Goal: Information Seeking & Learning: Compare options

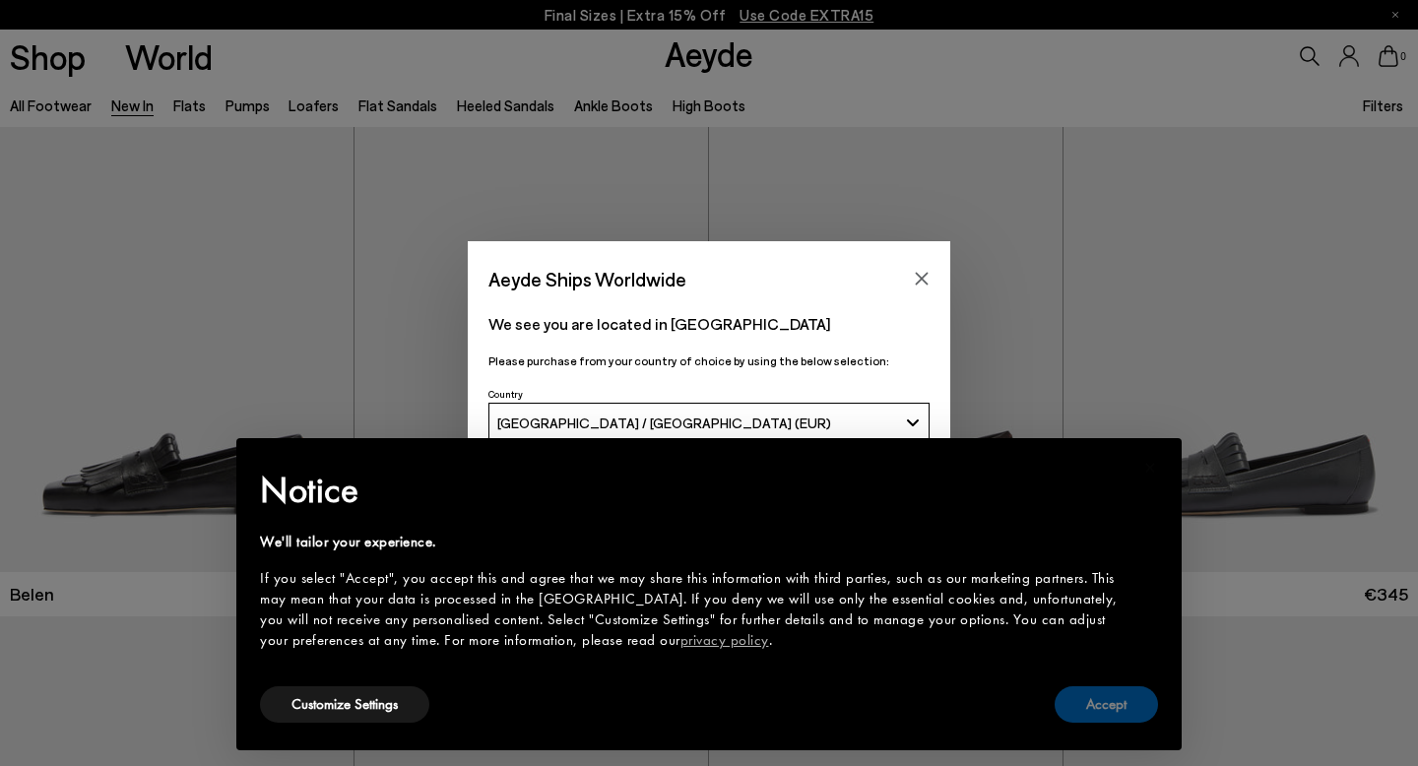
click at [1109, 703] on button "Accept" at bounding box center [1106, 705] width 103 height 36
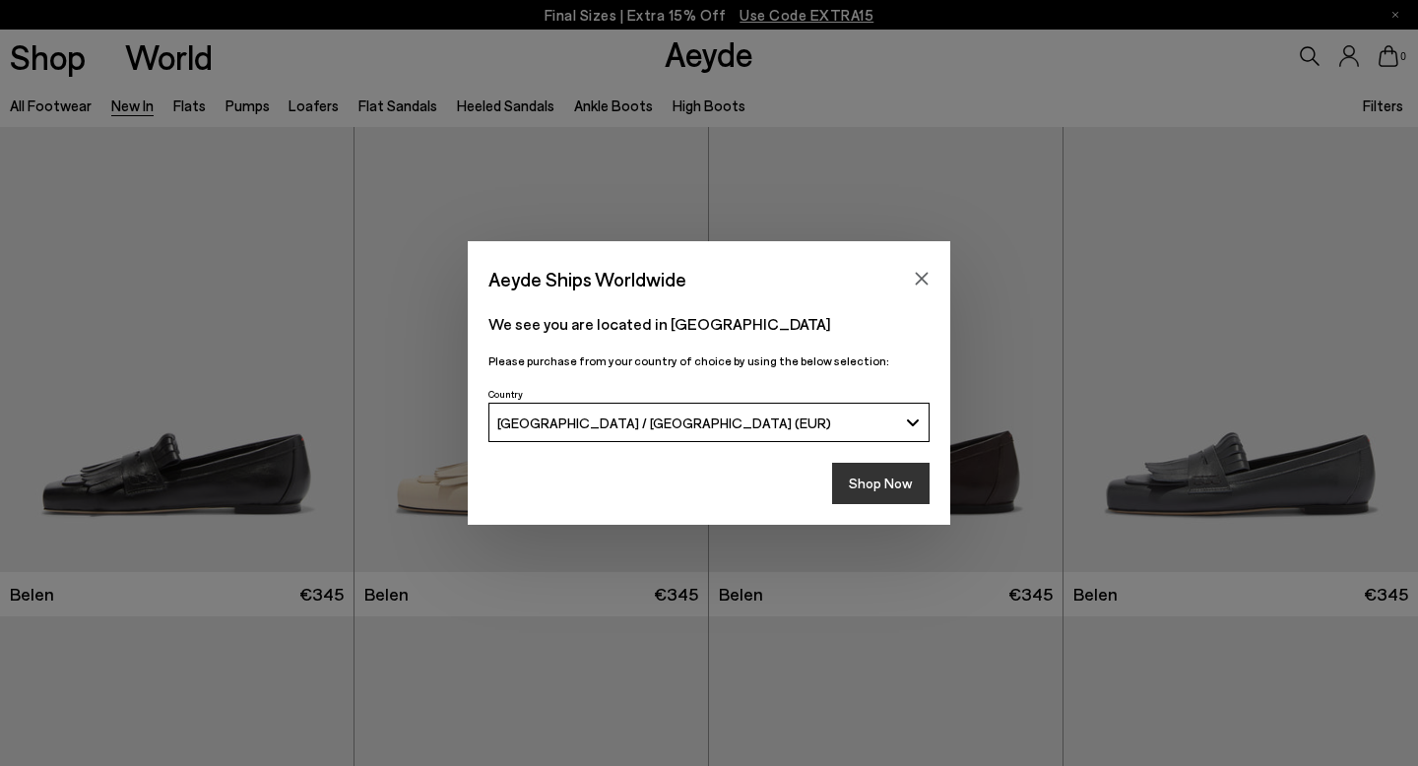
click at [910, 481] on button "Shop Now" at bounding box center [881, 483] width 98 height 41
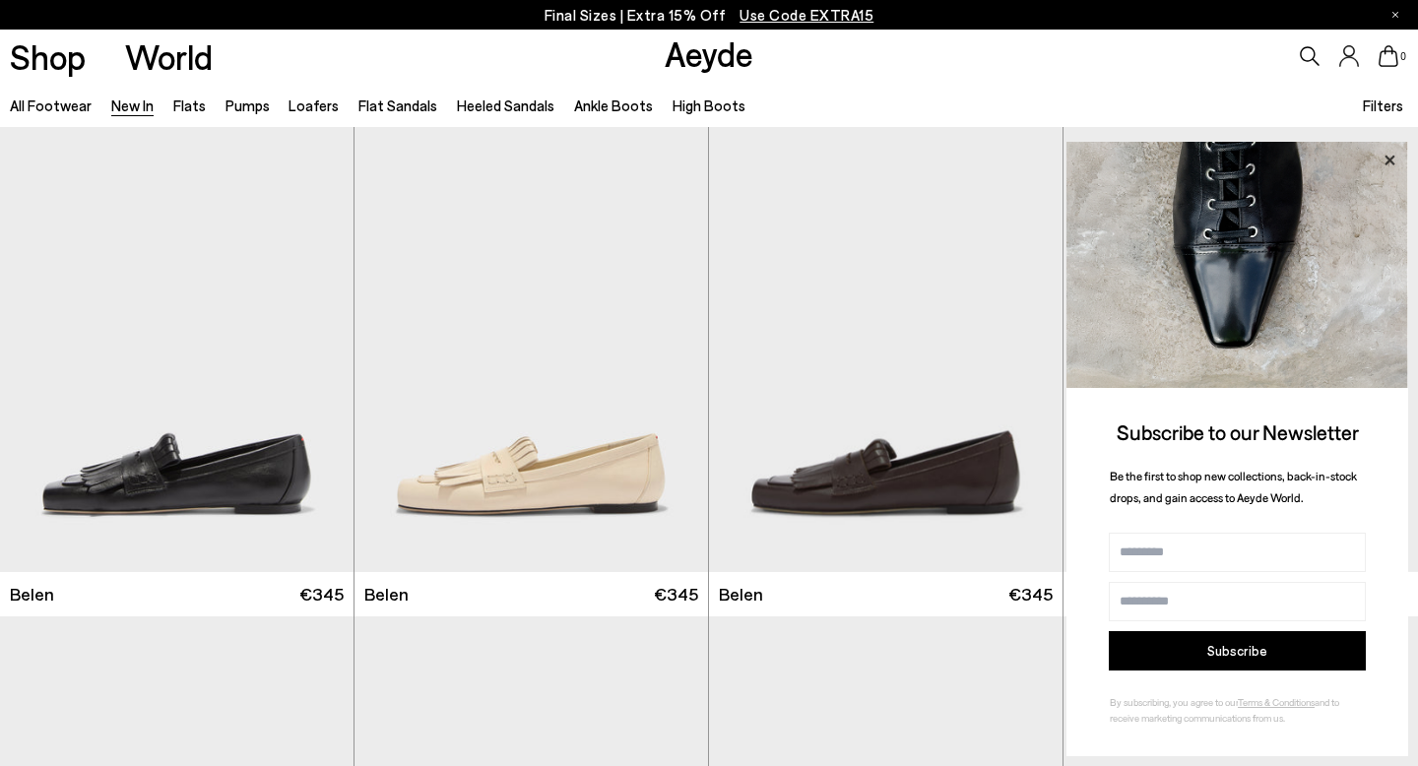
click at [1387, 159] on icon at bounding box center [1390, 161] width 26 height 26
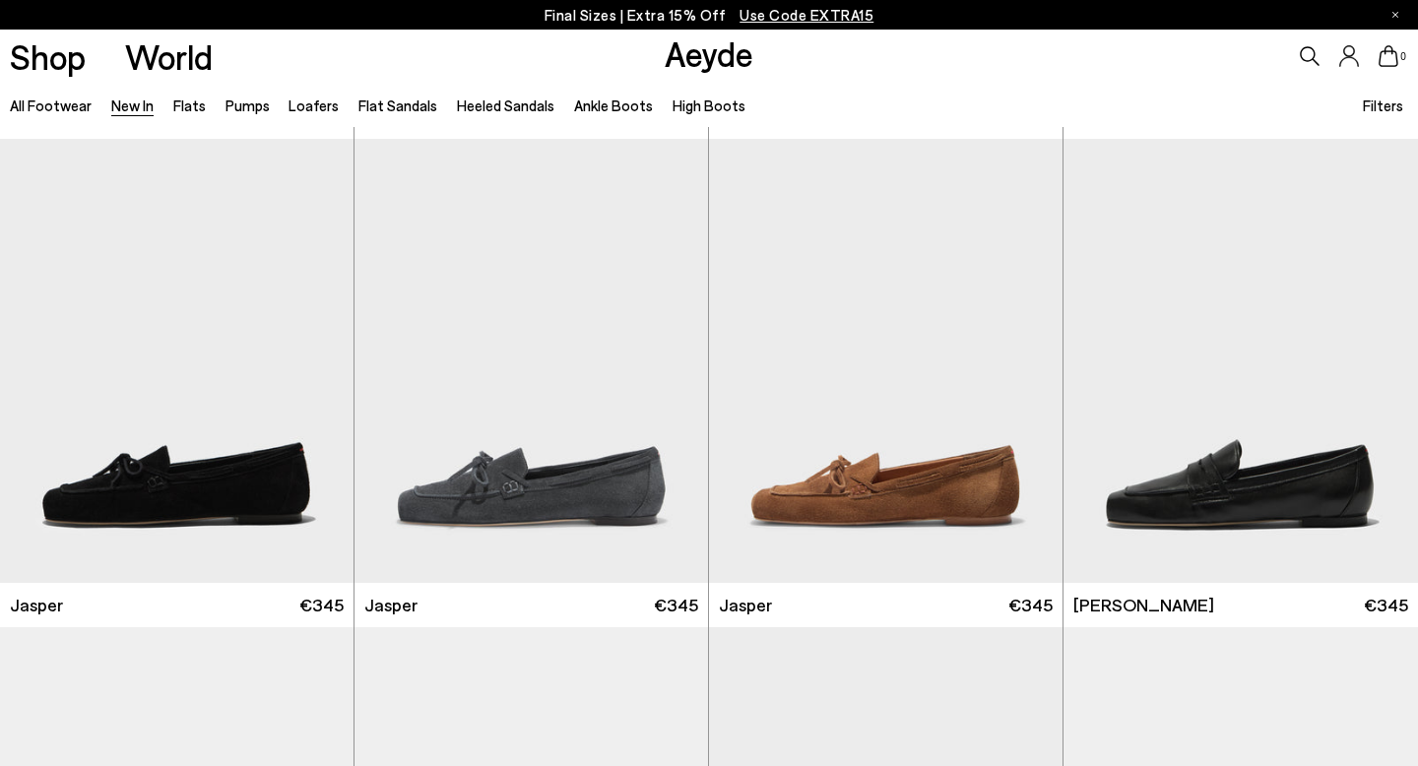
scroll to position [461, 0]
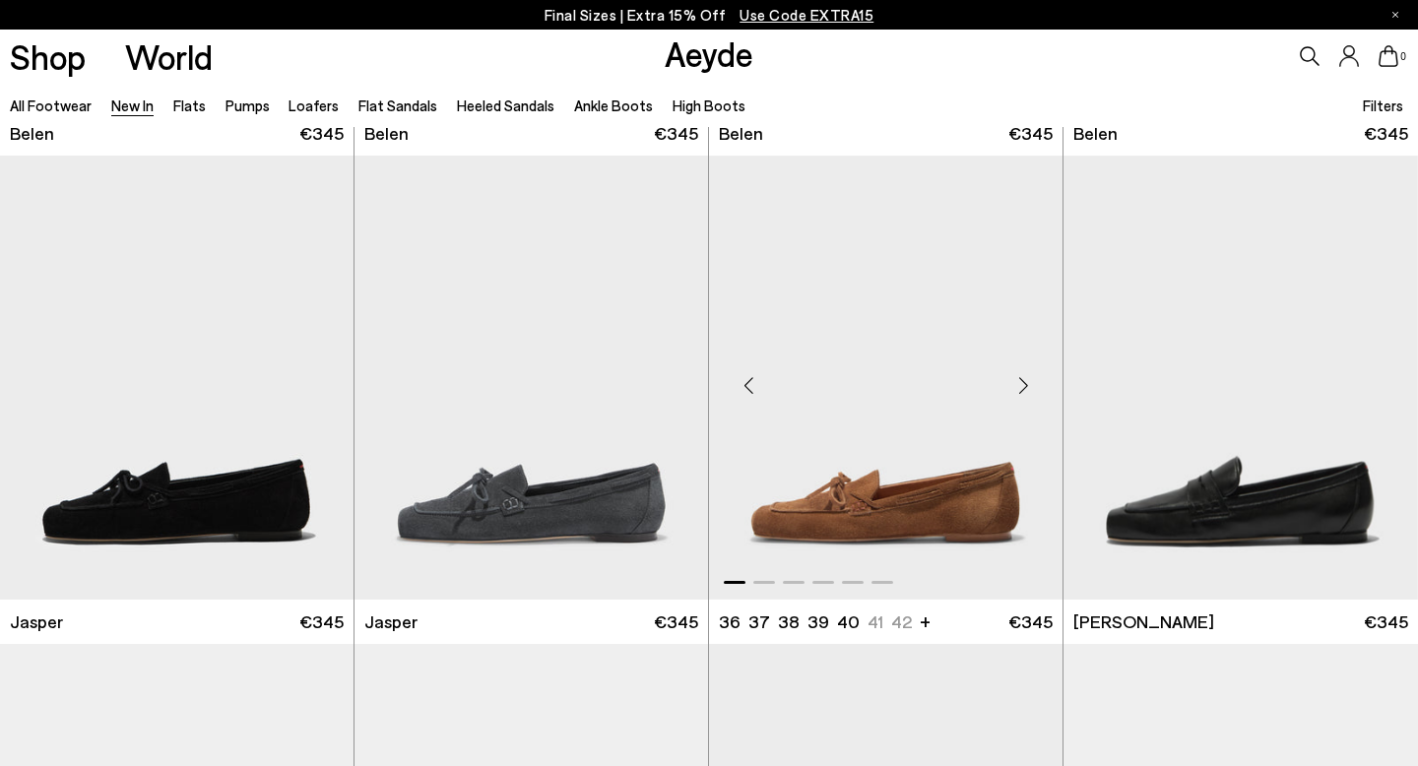
click at [1030, 379] on div "Next slide" at bounding box center [1023, 385] width 59 height 59
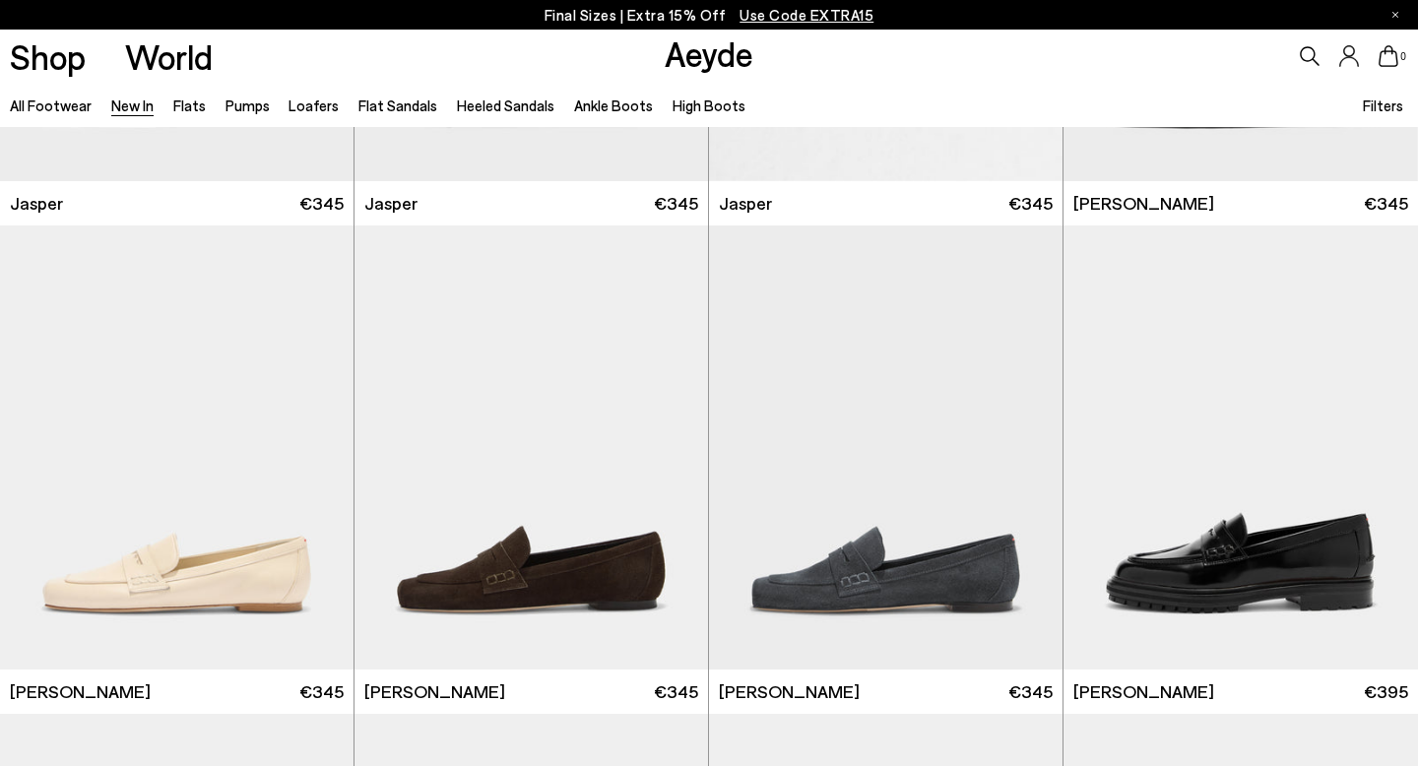
scroll to position [956, 0]
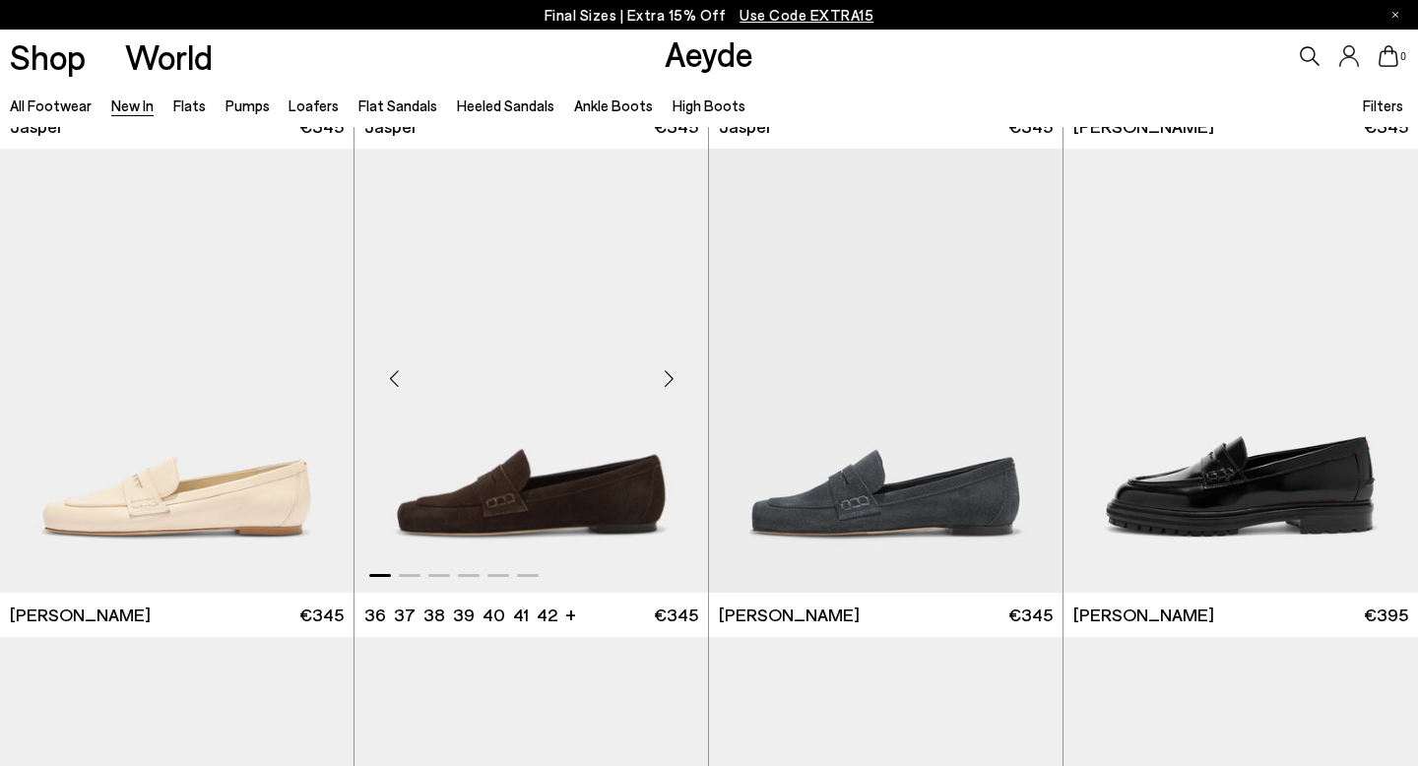
click at [669, 380] on div "Next slide" at bounding box center [668, 379] width 59 height 59
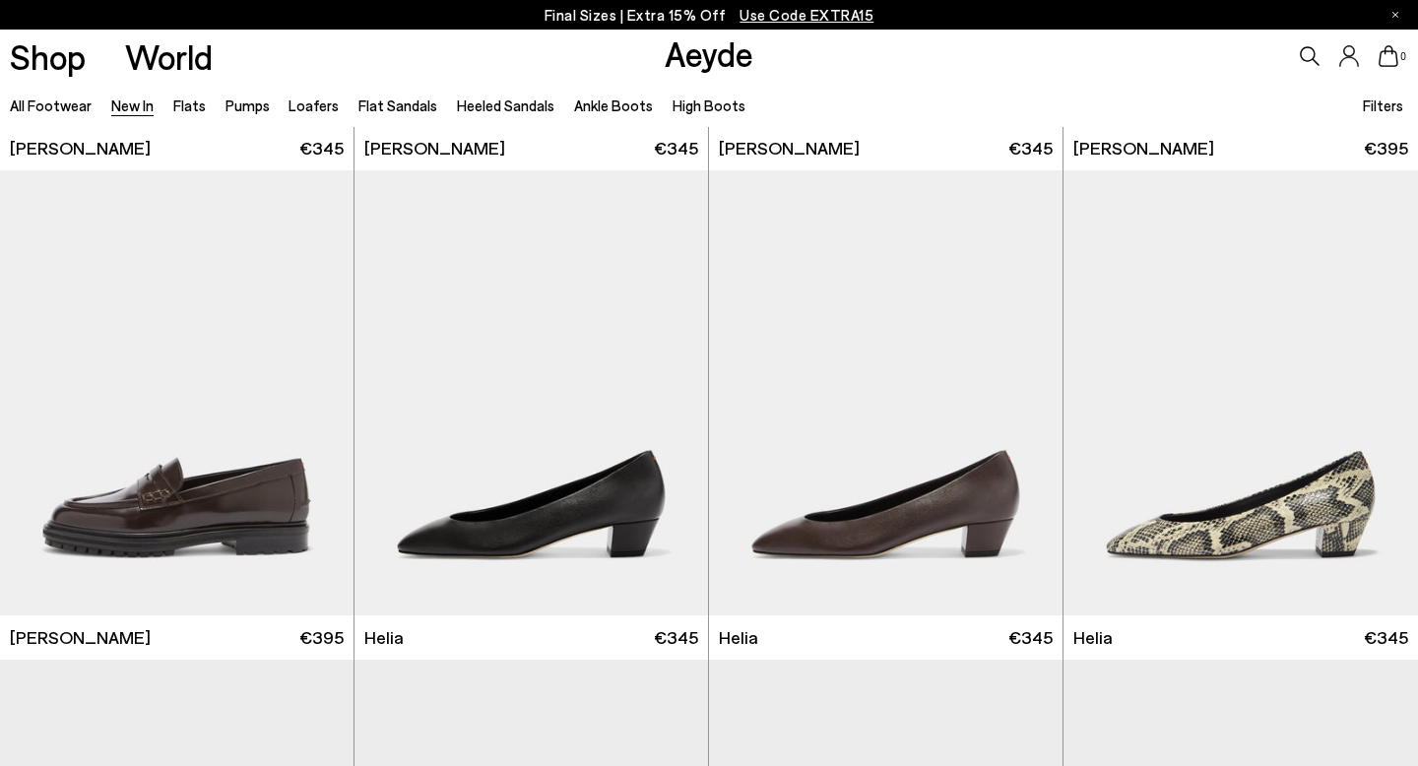
scroll to position [1533, 0]
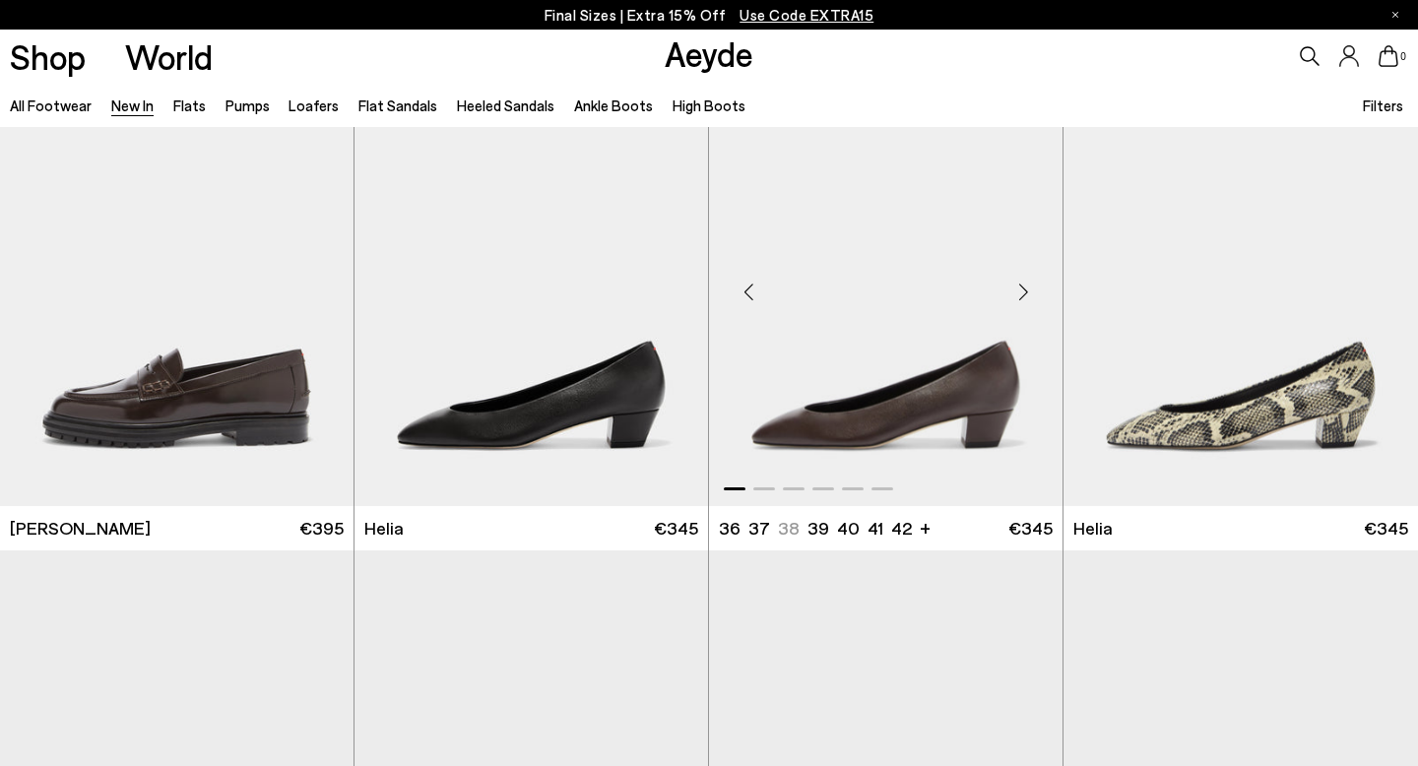
click at [1030, 286] on div "Next slide" at bounding box center [1023, 291] width 59 height 59
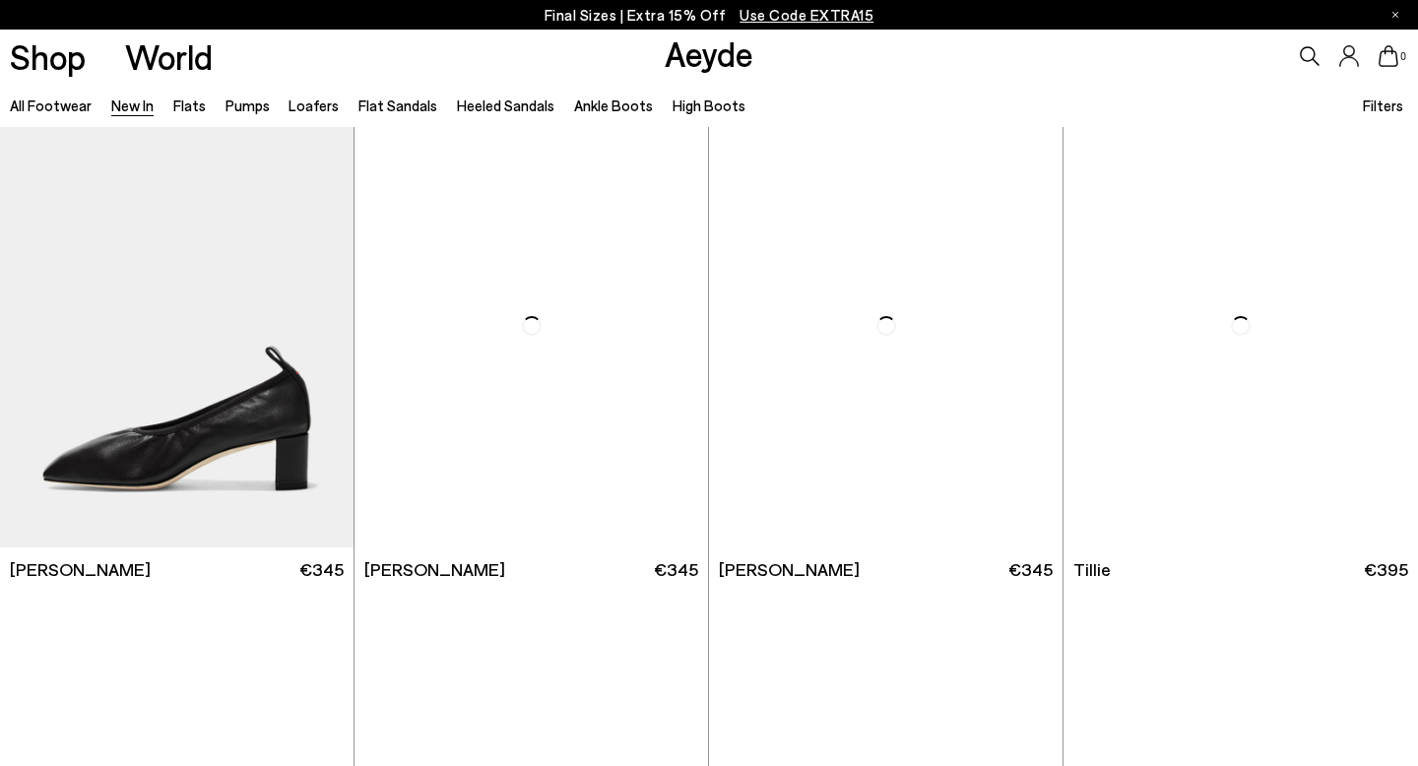
scroll to position [3412, 0]
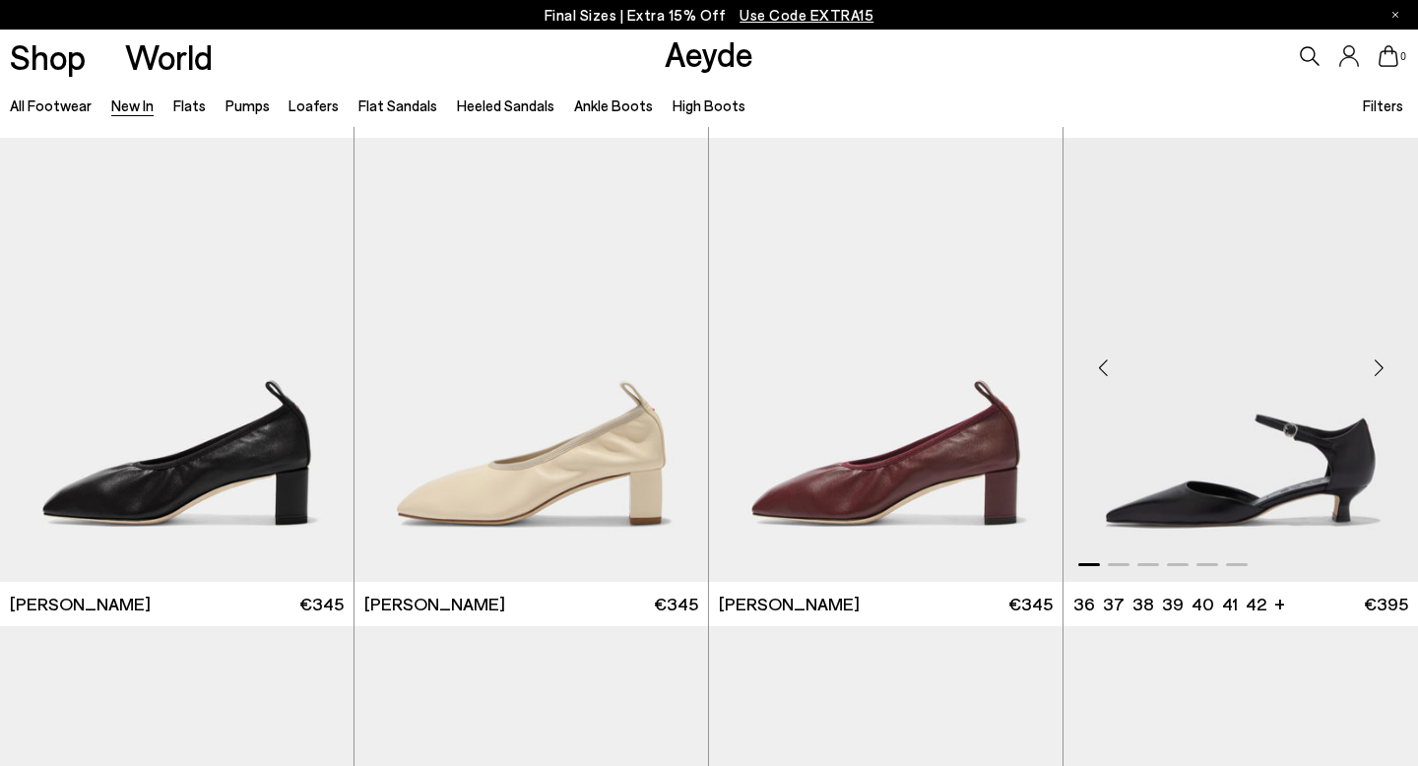
click at [1381, 367] on div "Next slide" at bounding box center [1379, 368] width 59 height 59
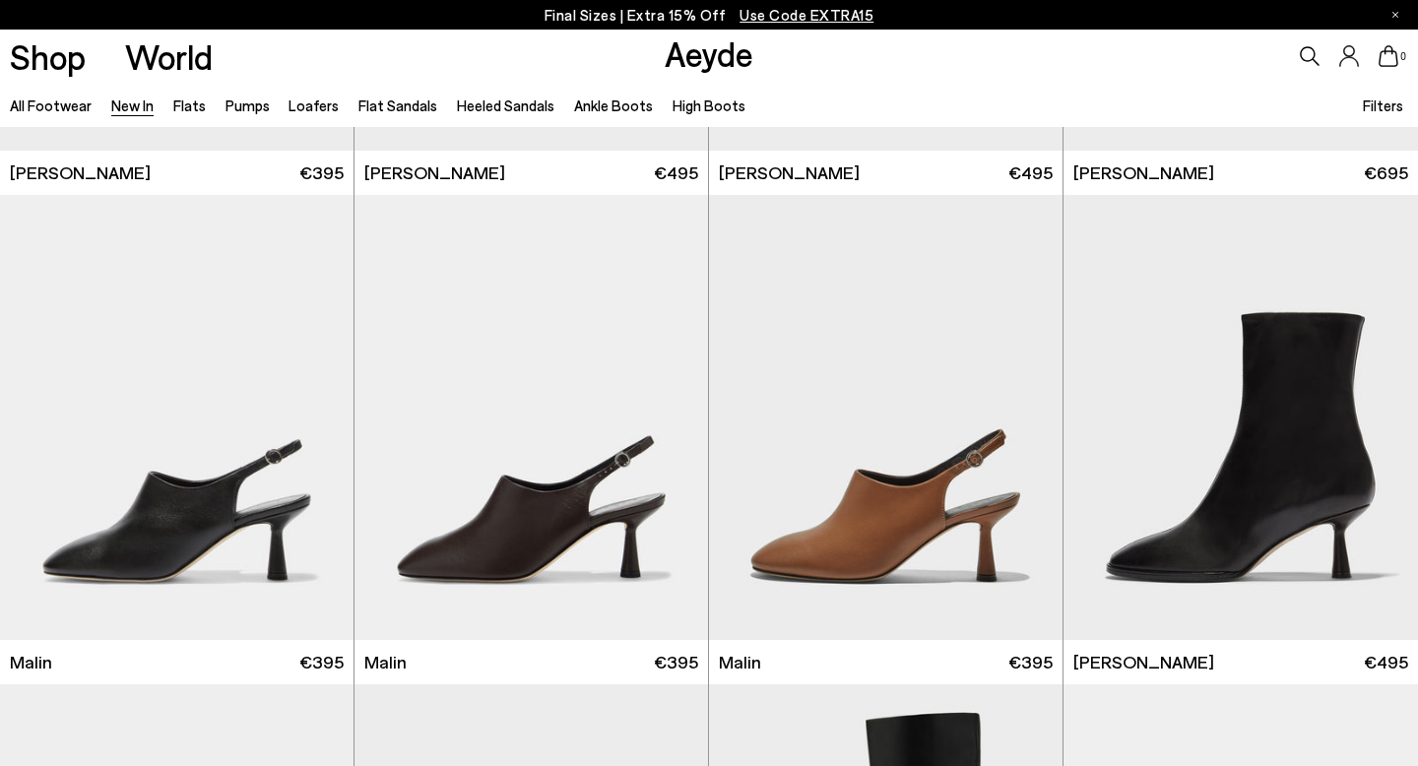
scroll to position [4892, 0]
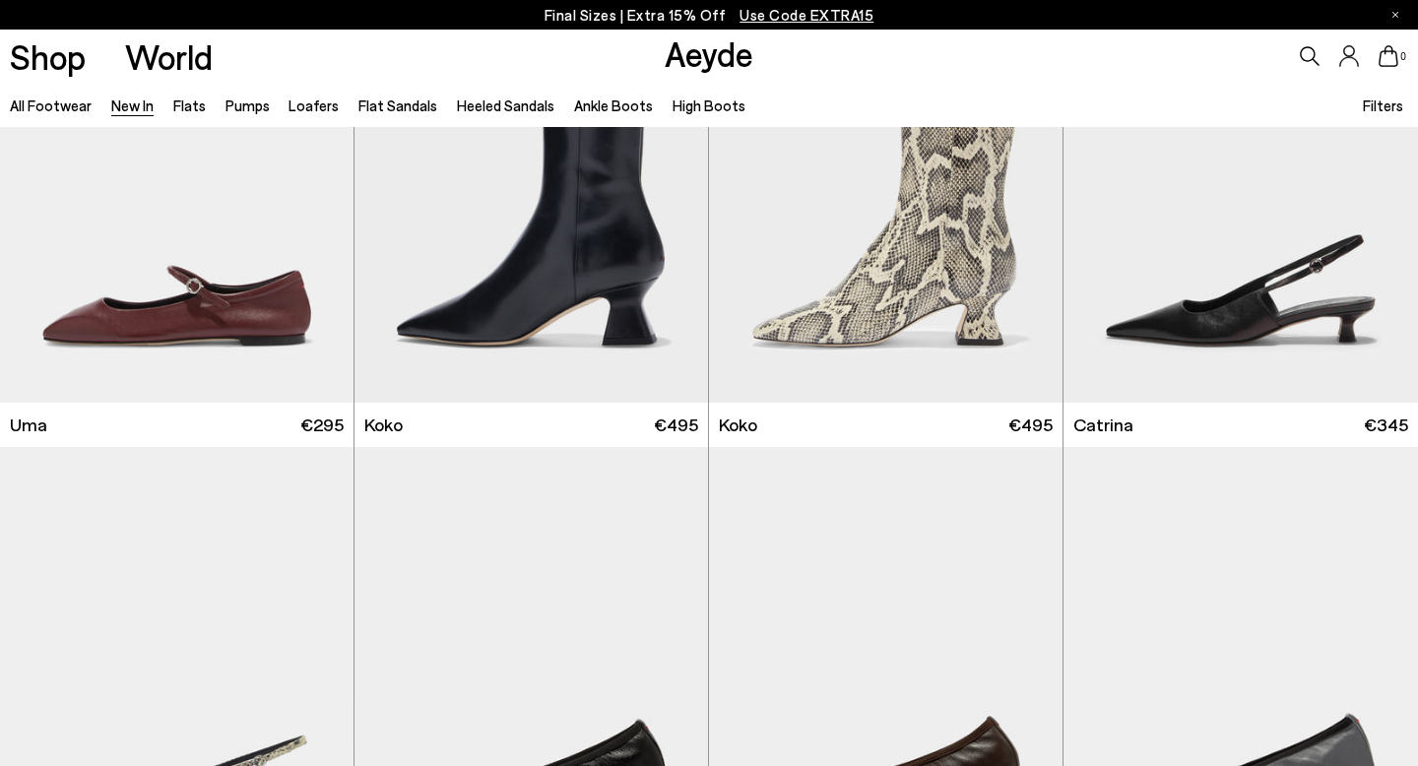
scroll to position [9607, 0]
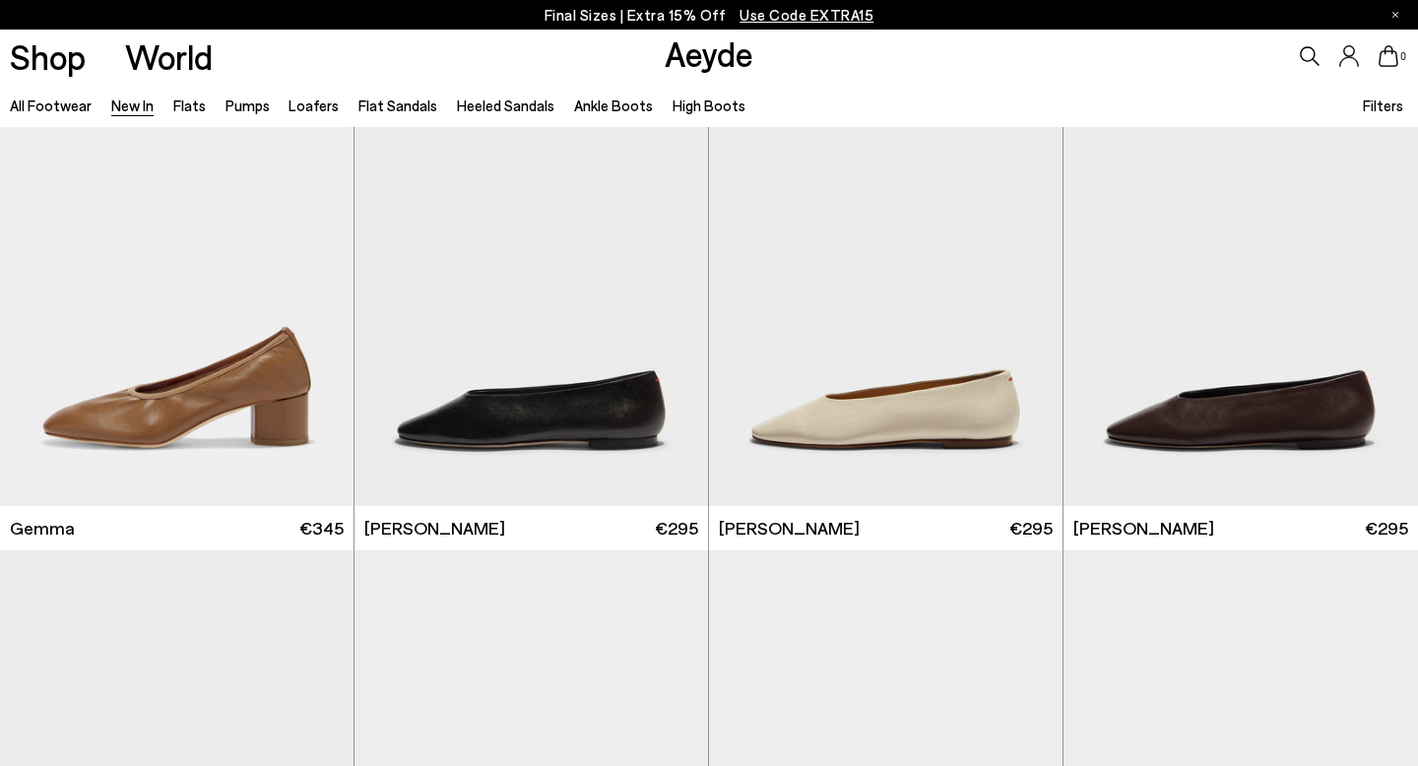
scroll to position [10274, 0]
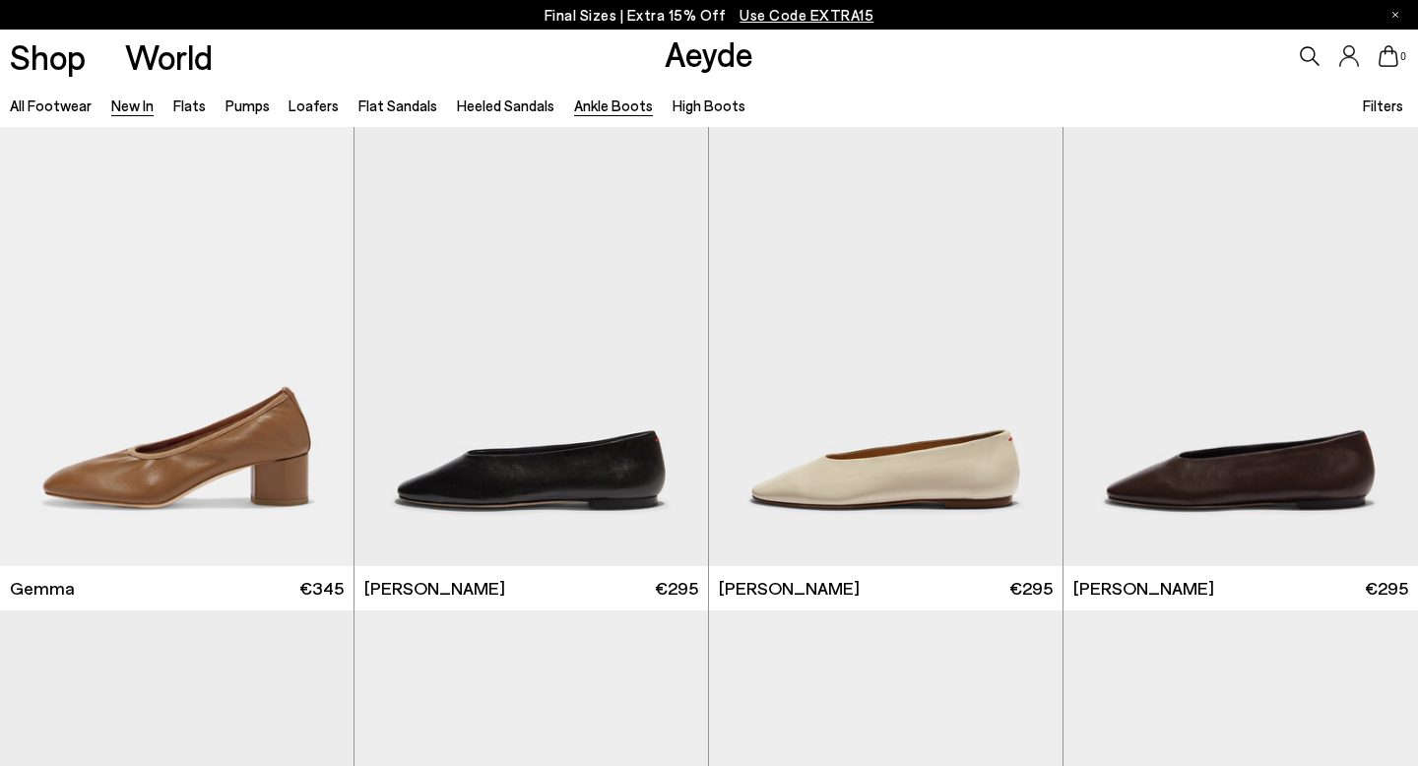
click at [588, 109] on link "Ankle Boots" at bounding box center [613, 106] width 79 height 18
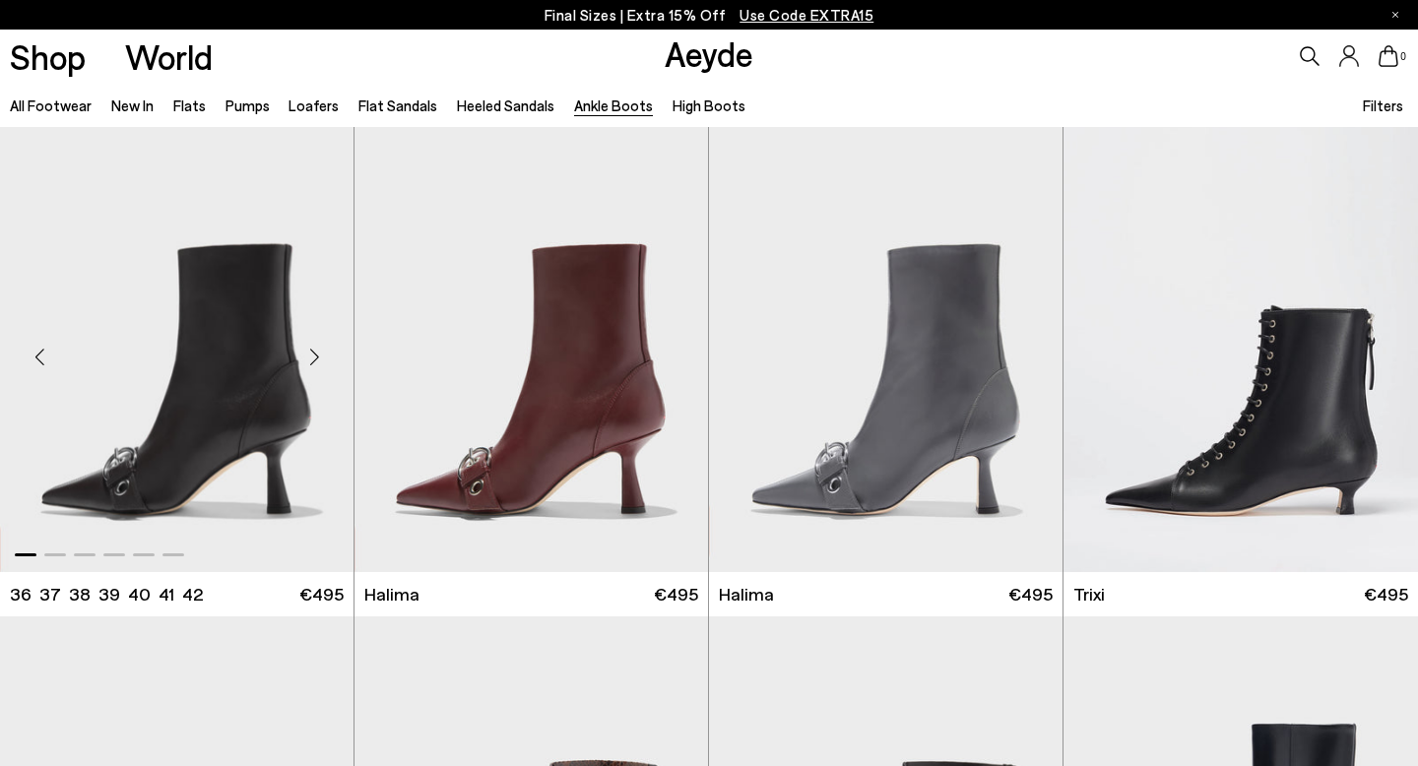
click at [321, 357] on div "Next slide" at bounding box center [314, 357] width 59 height 59
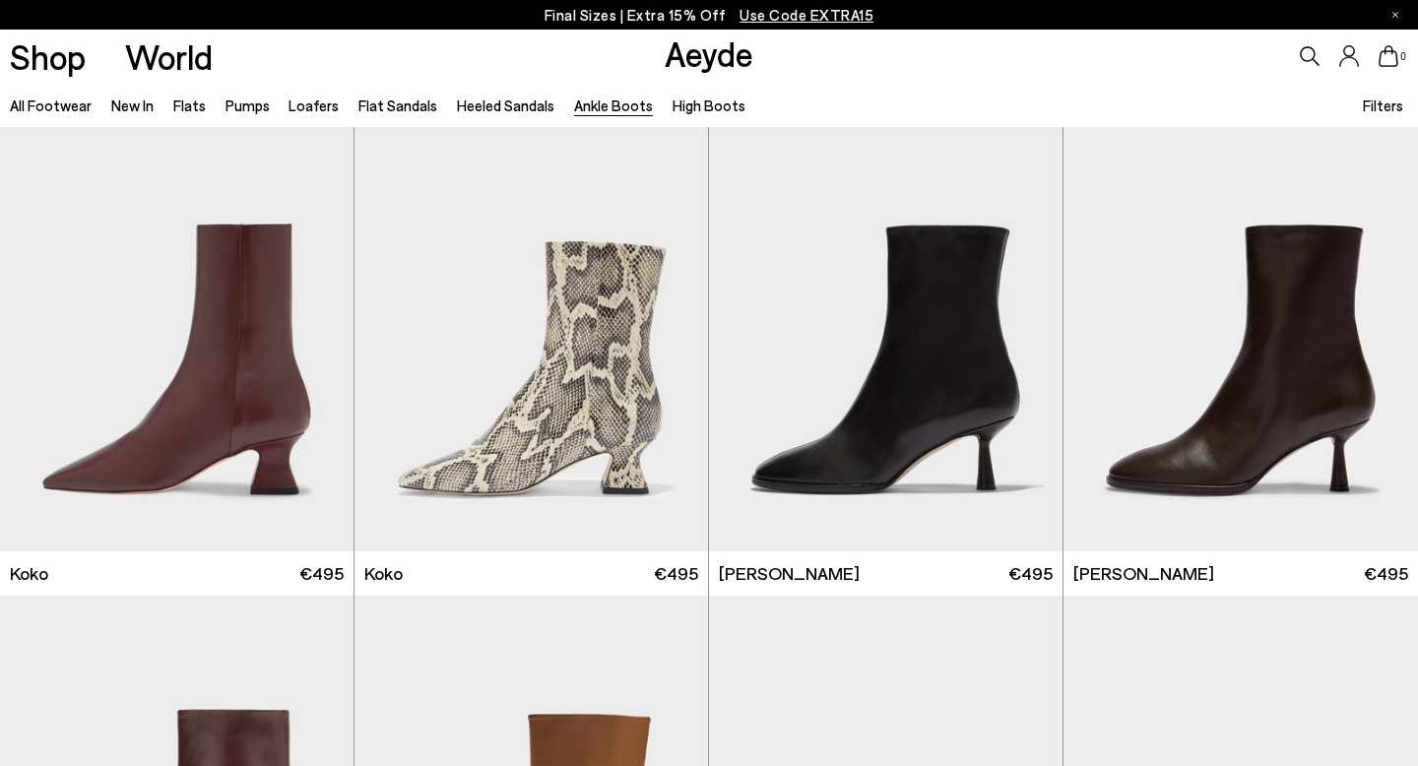
scroll to position [994, 0]
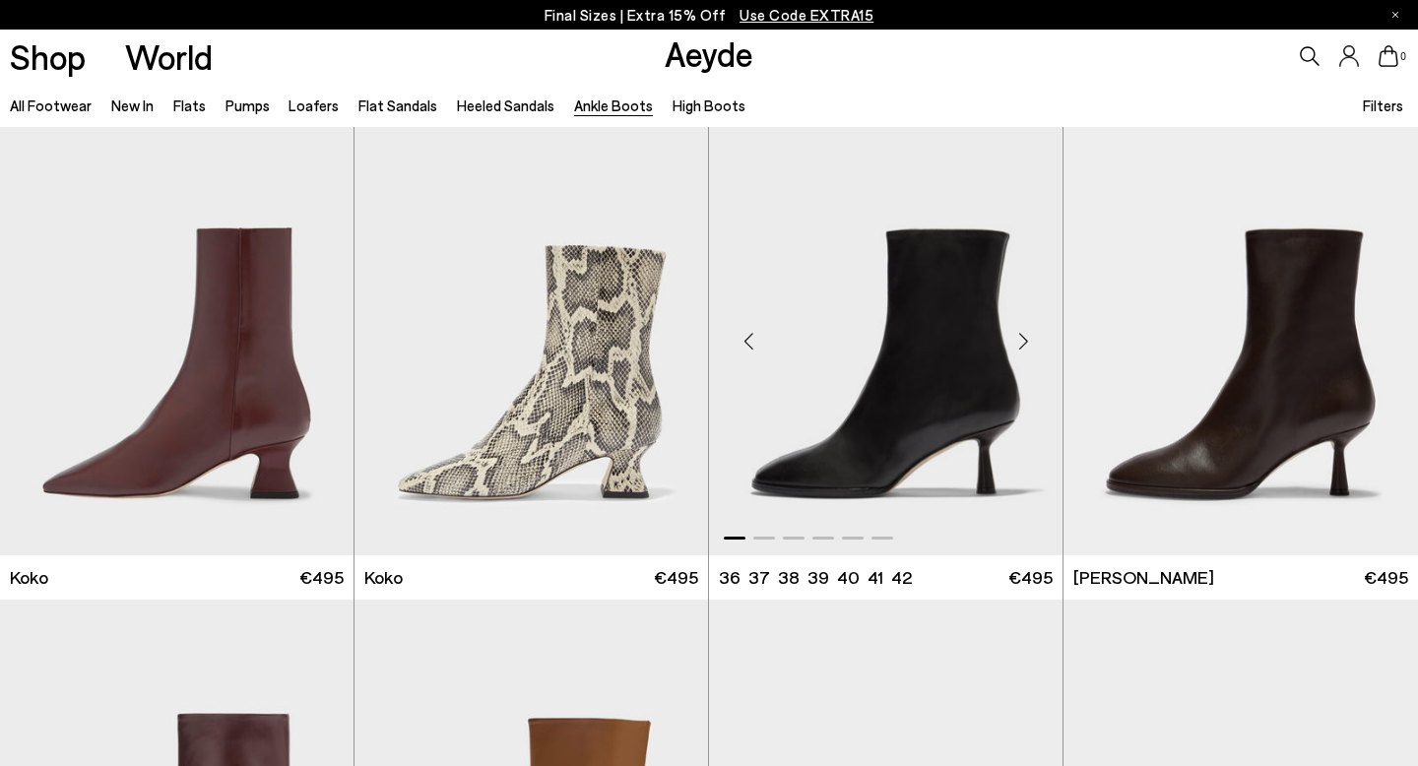
click at [1023, 343] on div "Next slide" at bounding box center [1023, 341] width 59 height 59
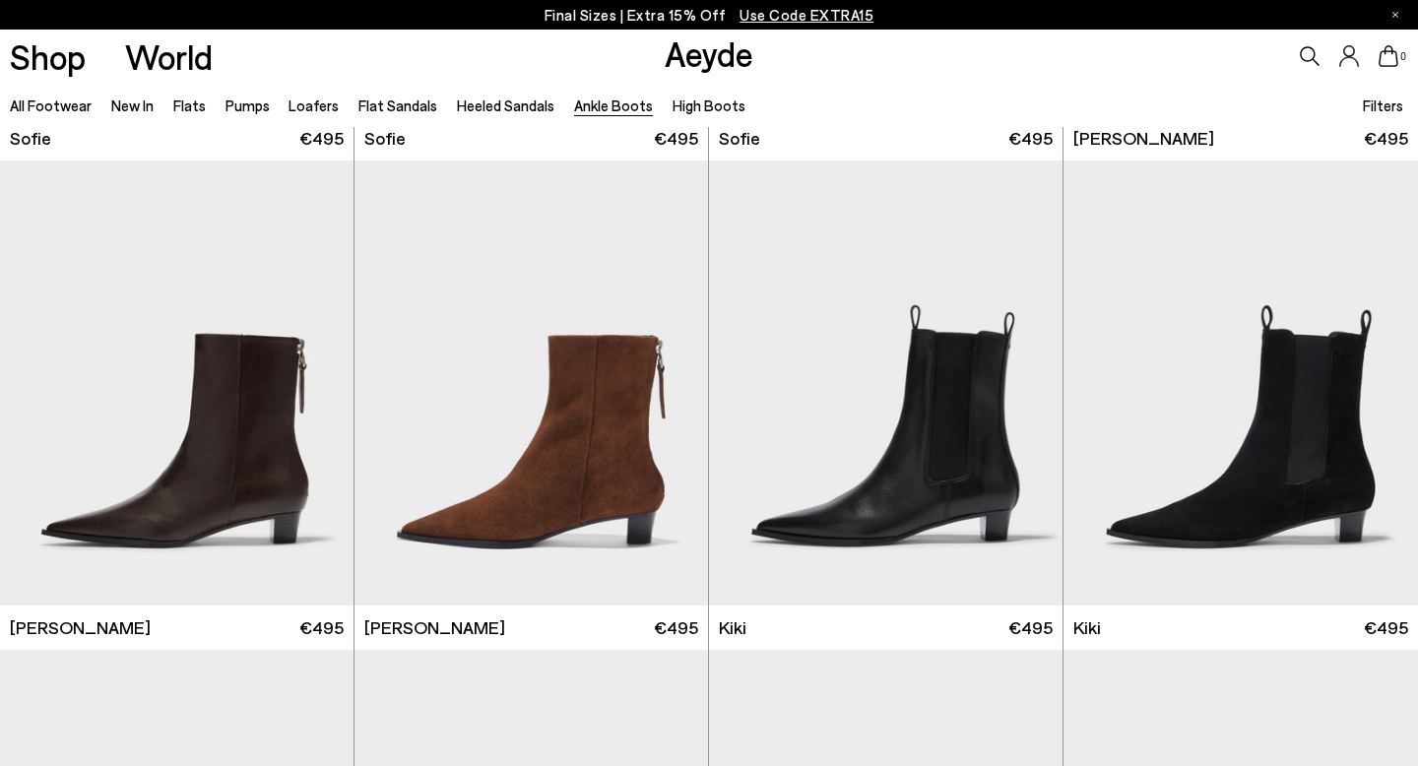
scroll to position [2418, 0]
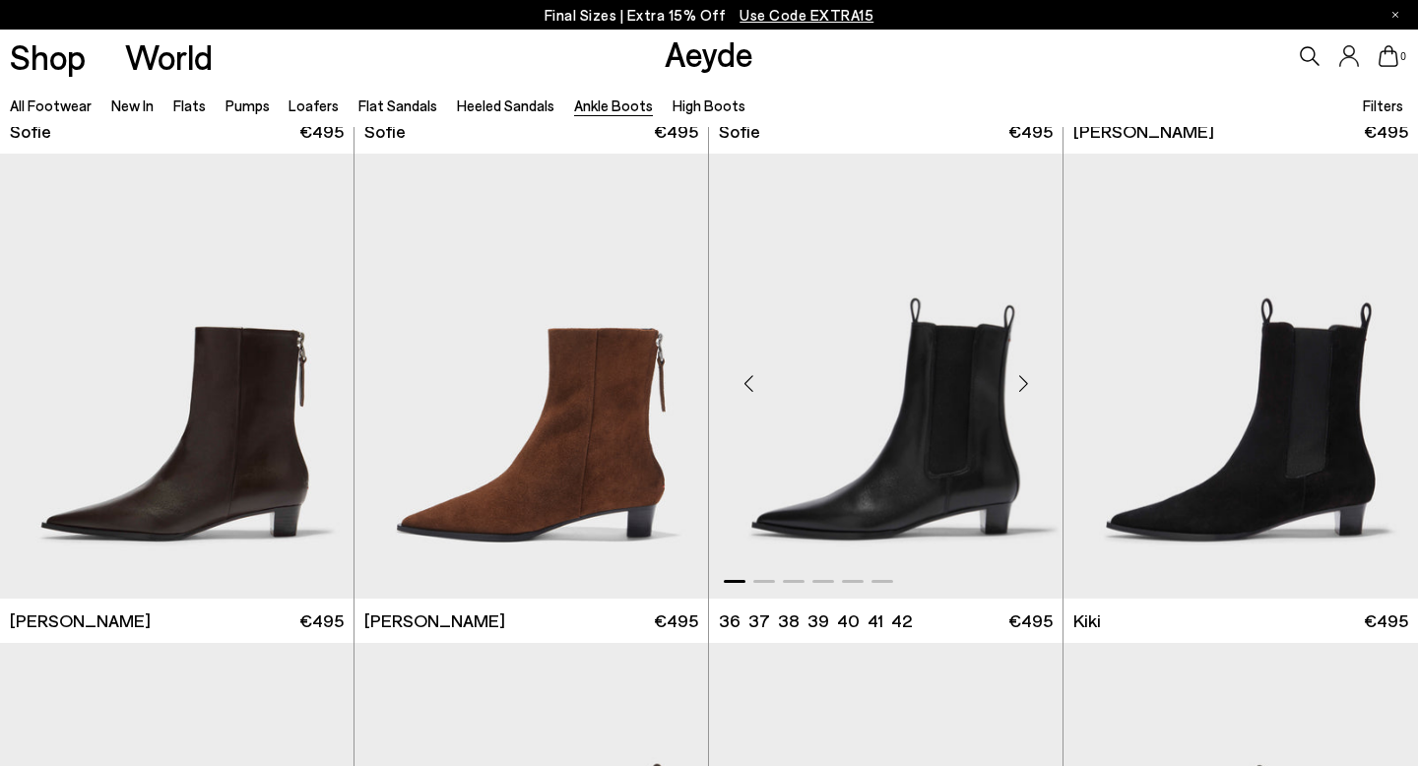
click at [1023, 382] on div "Next slide" at bounding box center [1023, 384] width 59 height 59
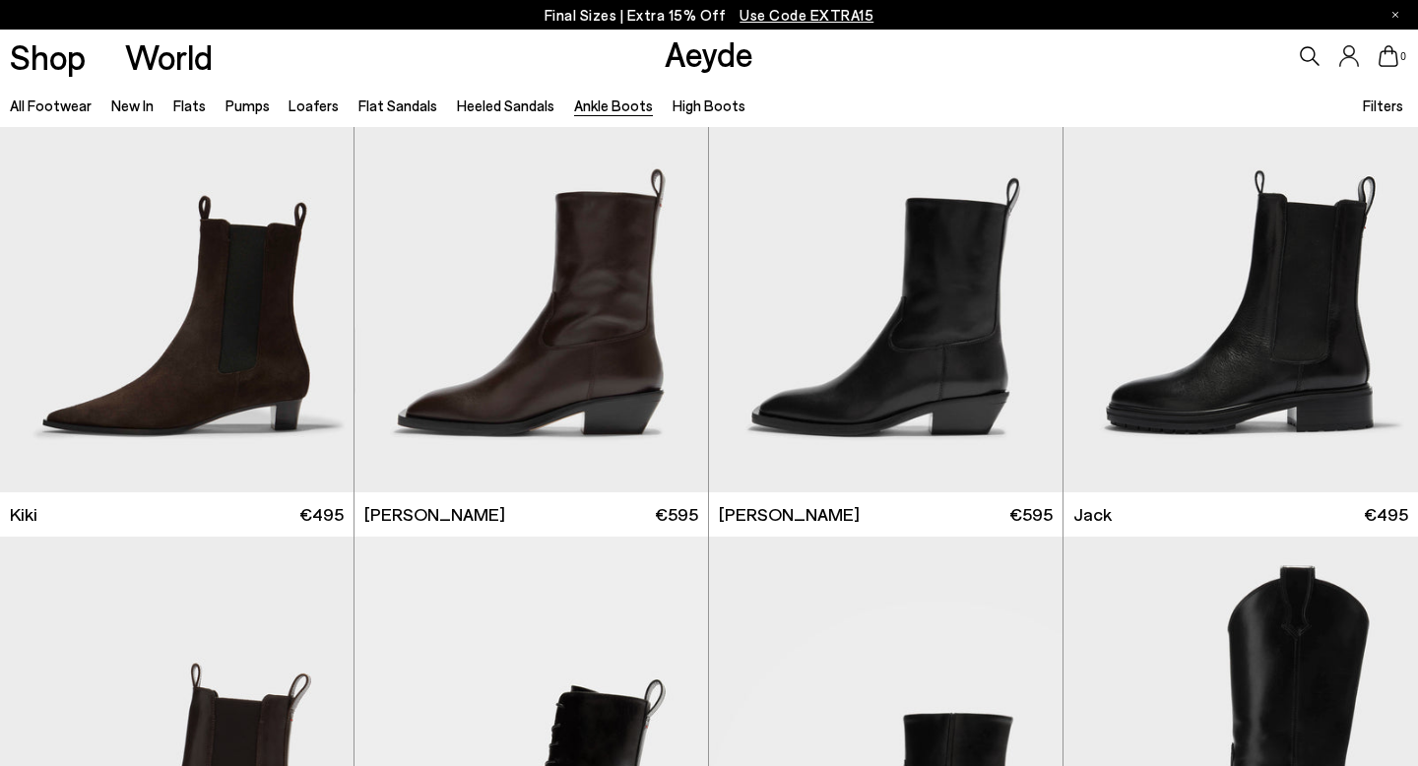
scroll to position [2922, 0]
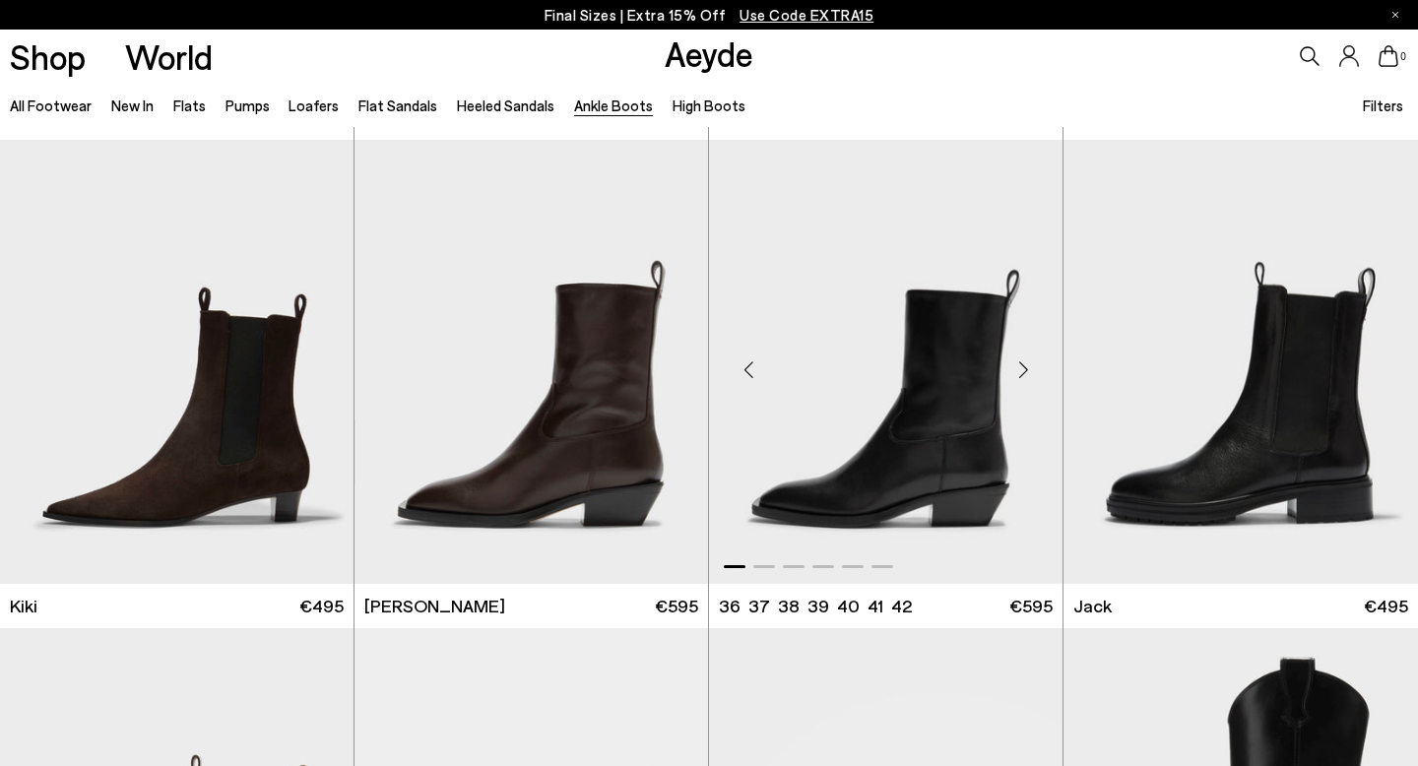
click at [1020, 364] on div "Next slide" at bounding box center [1023, 369] width 59 height 59
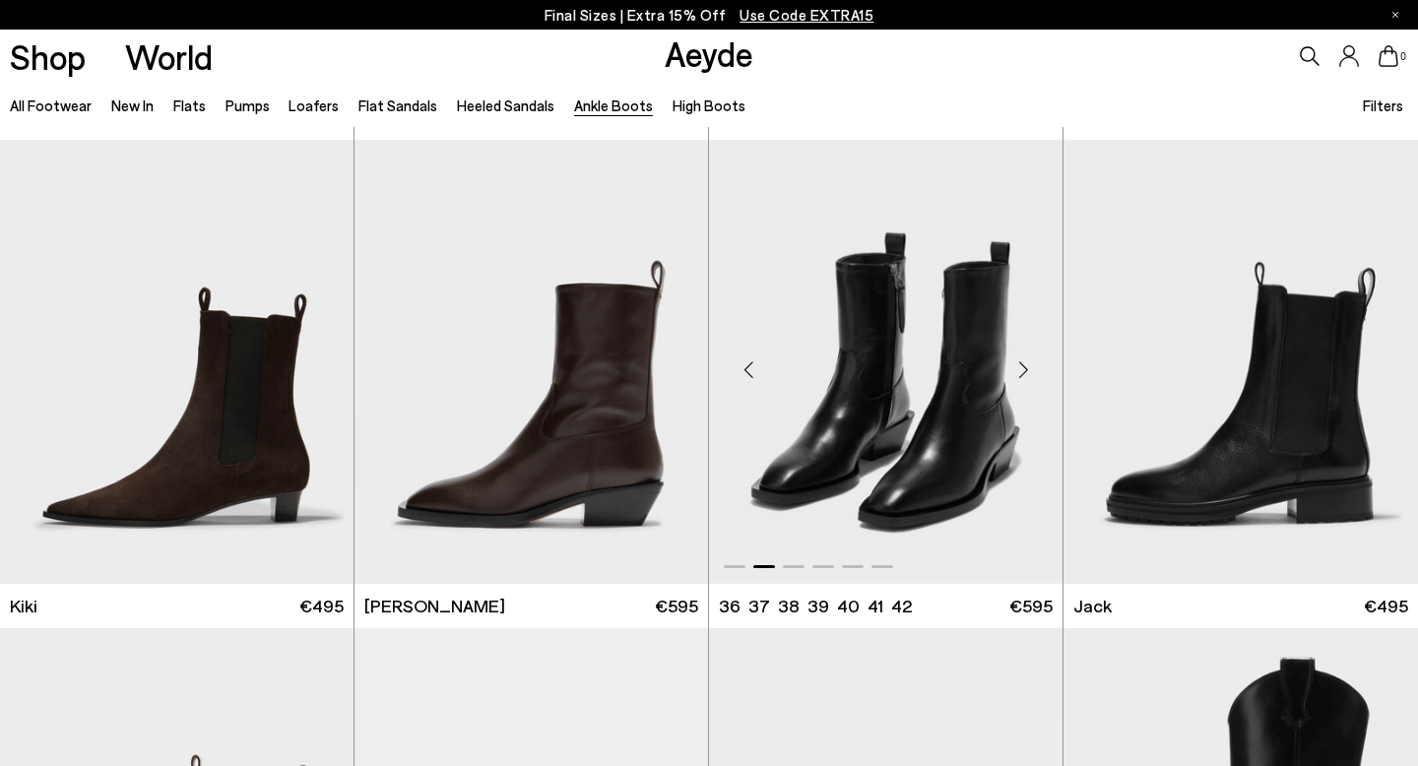
click at [1020, 364] on div "Next slide" at bounding box center [1023, 369] width 59 height 59
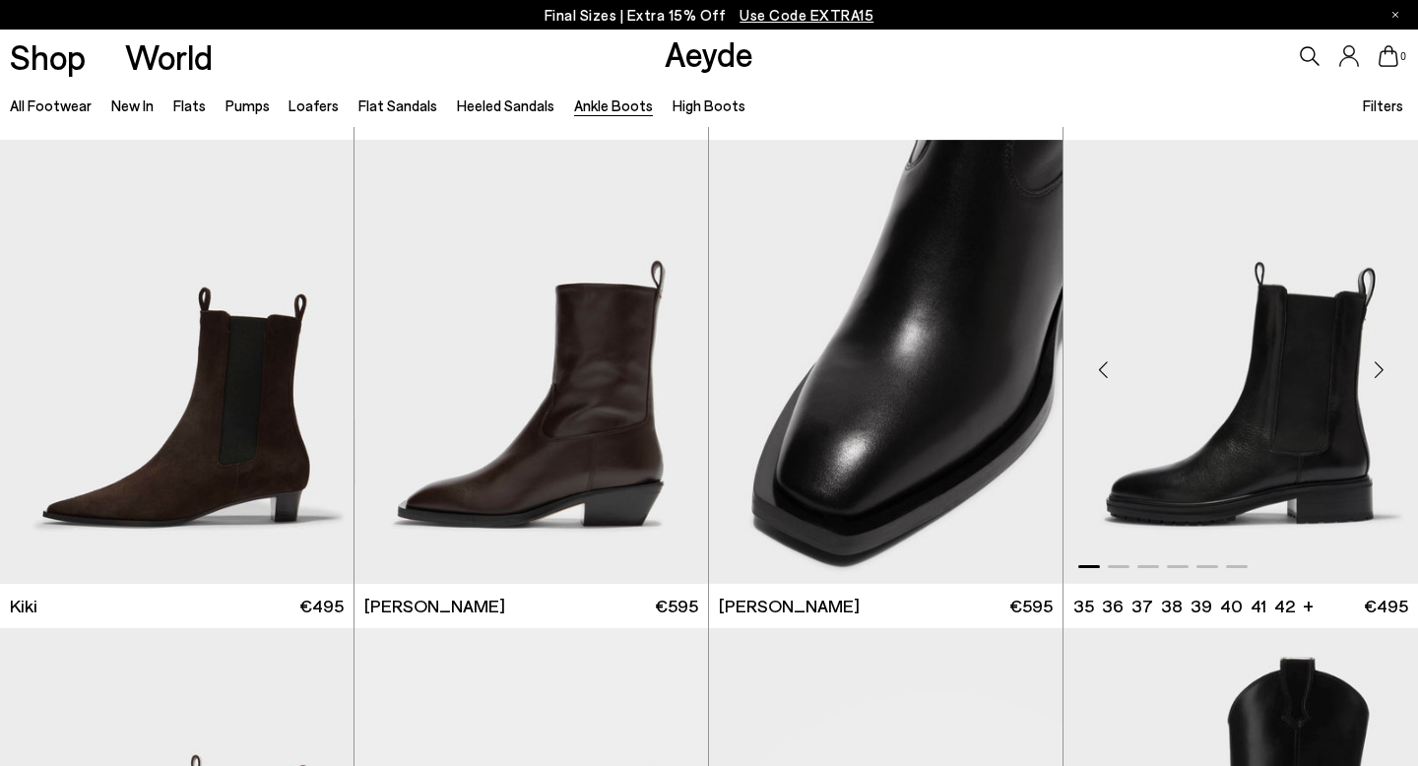
click at [1375, 374] on div "Next slide" at bounding box center [1379, 369] width 59 height 59
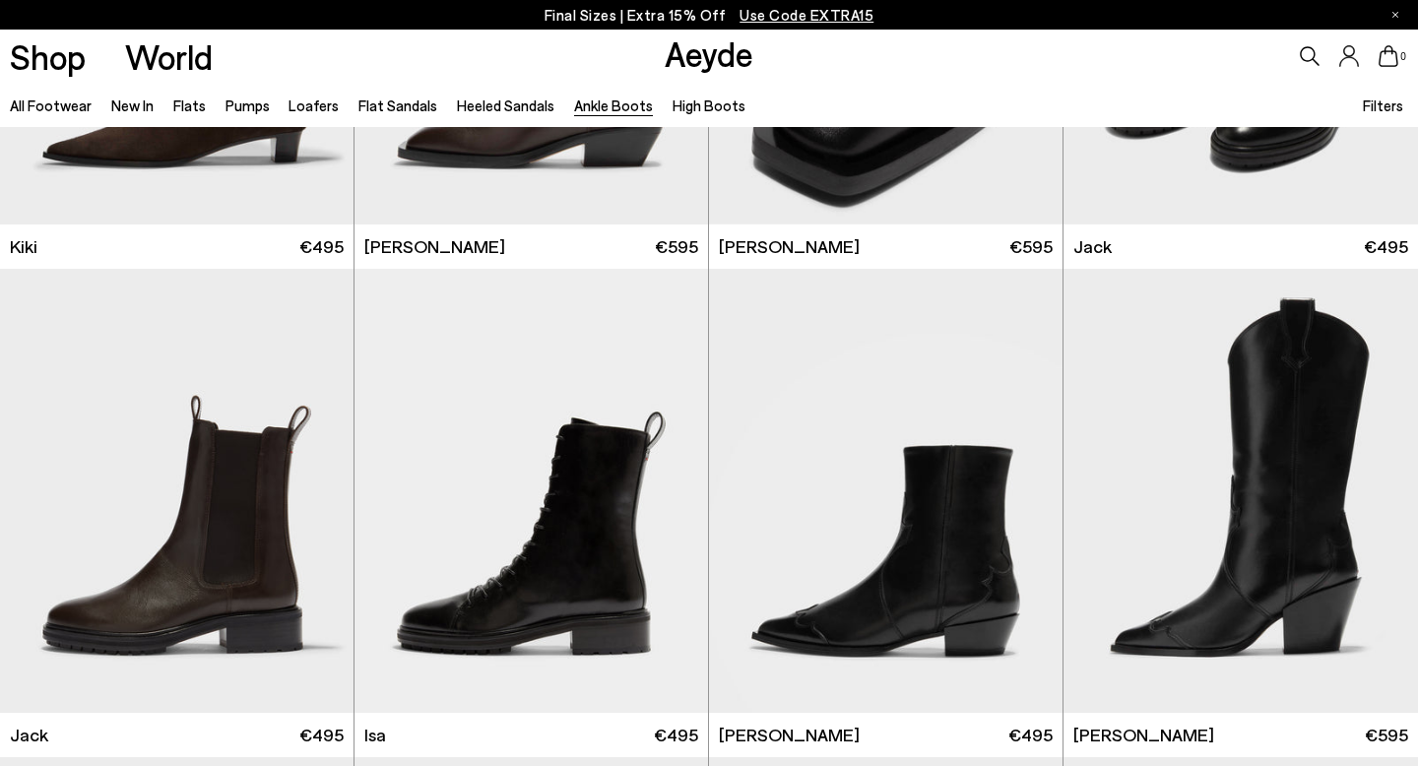
scroll to position [3356, 0]
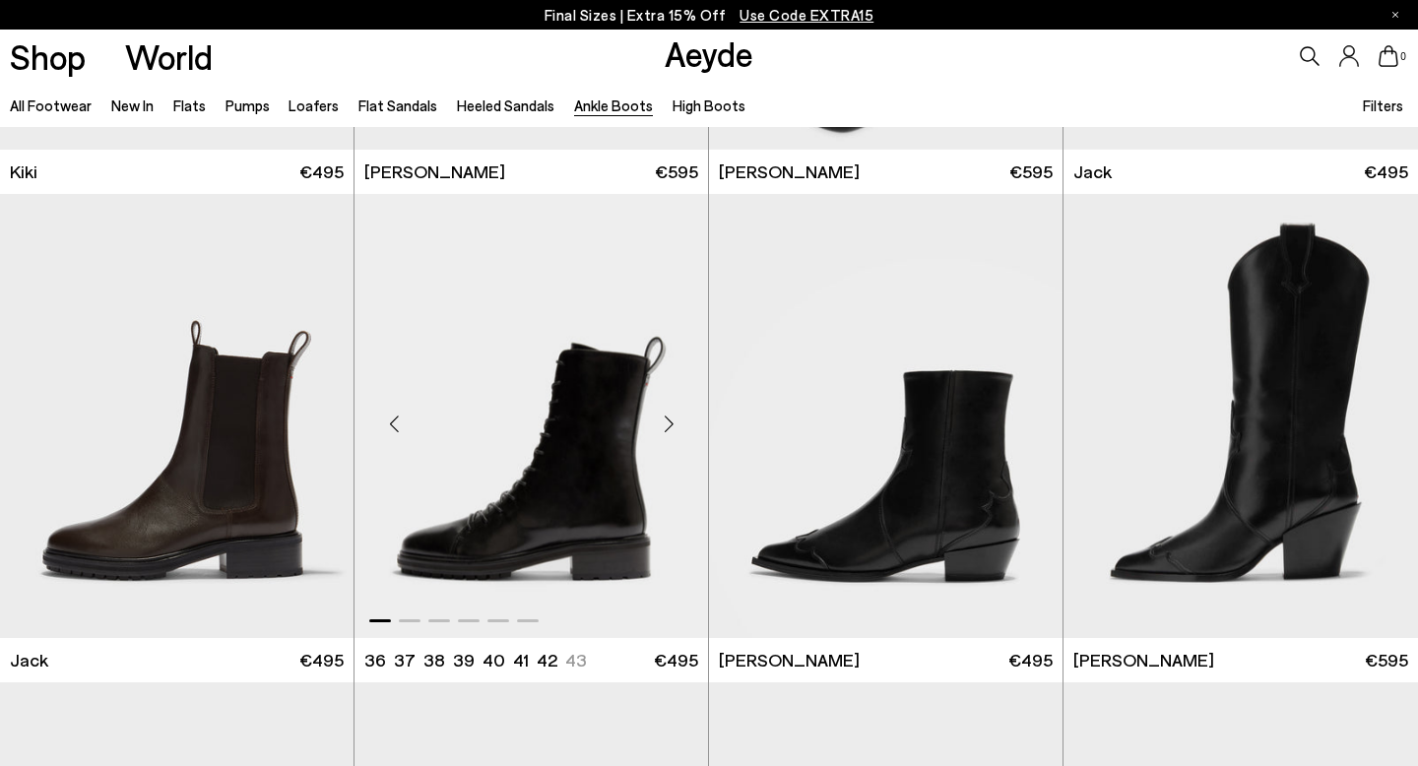
click at [673, 433] on div "Next slide" at bounding box center [668, 424] width 59 height 59
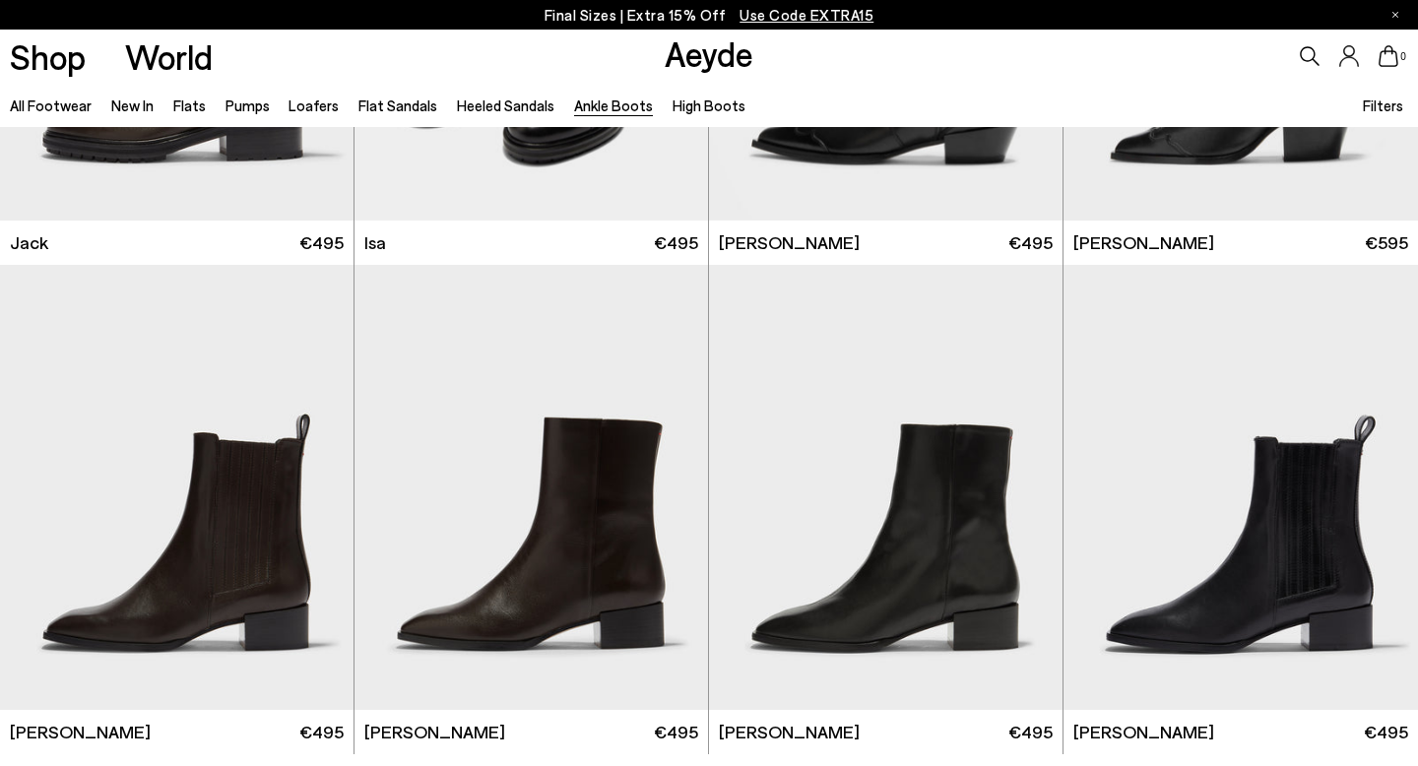
scroll to position [3817, 0]
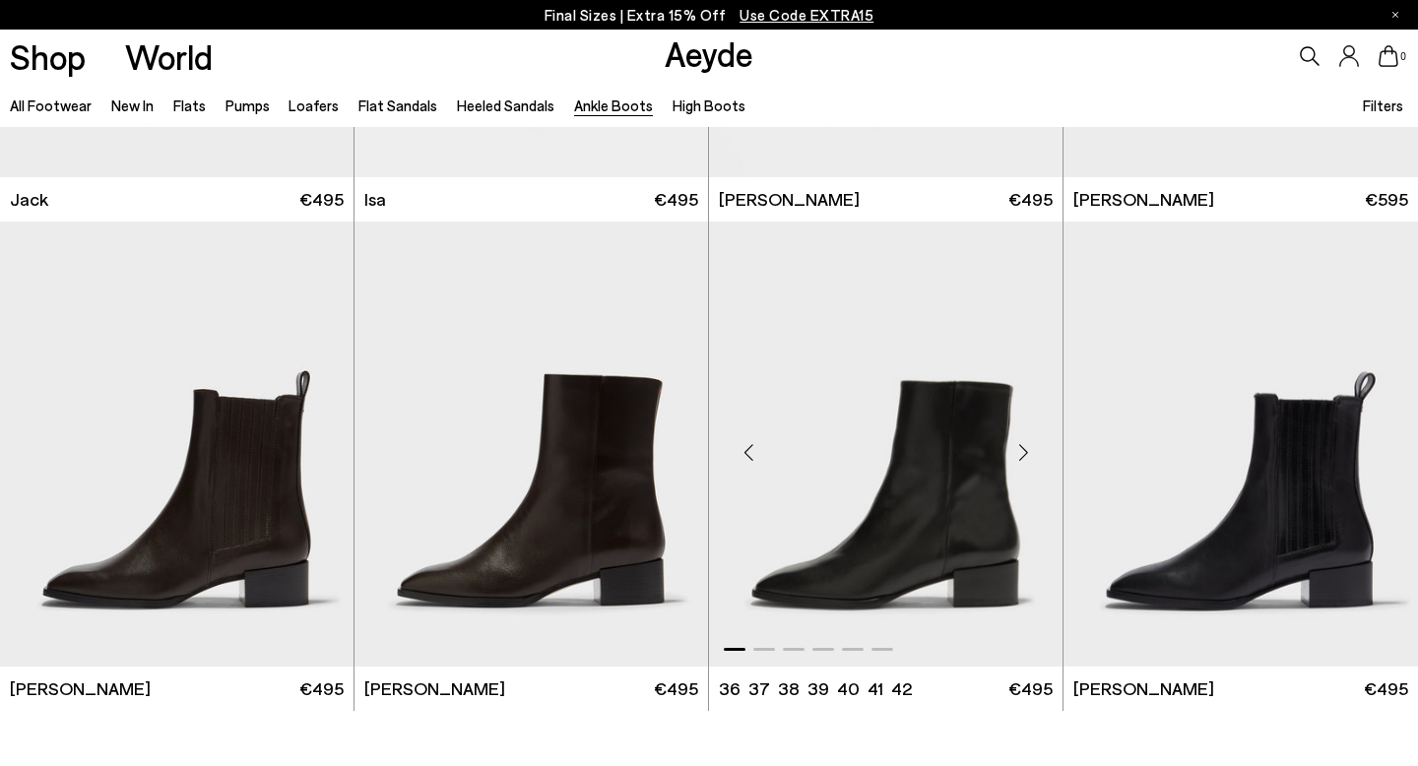
click at [1023, 448] on div "Next slide" at bounding box center [1023, 452] width 59 height 59
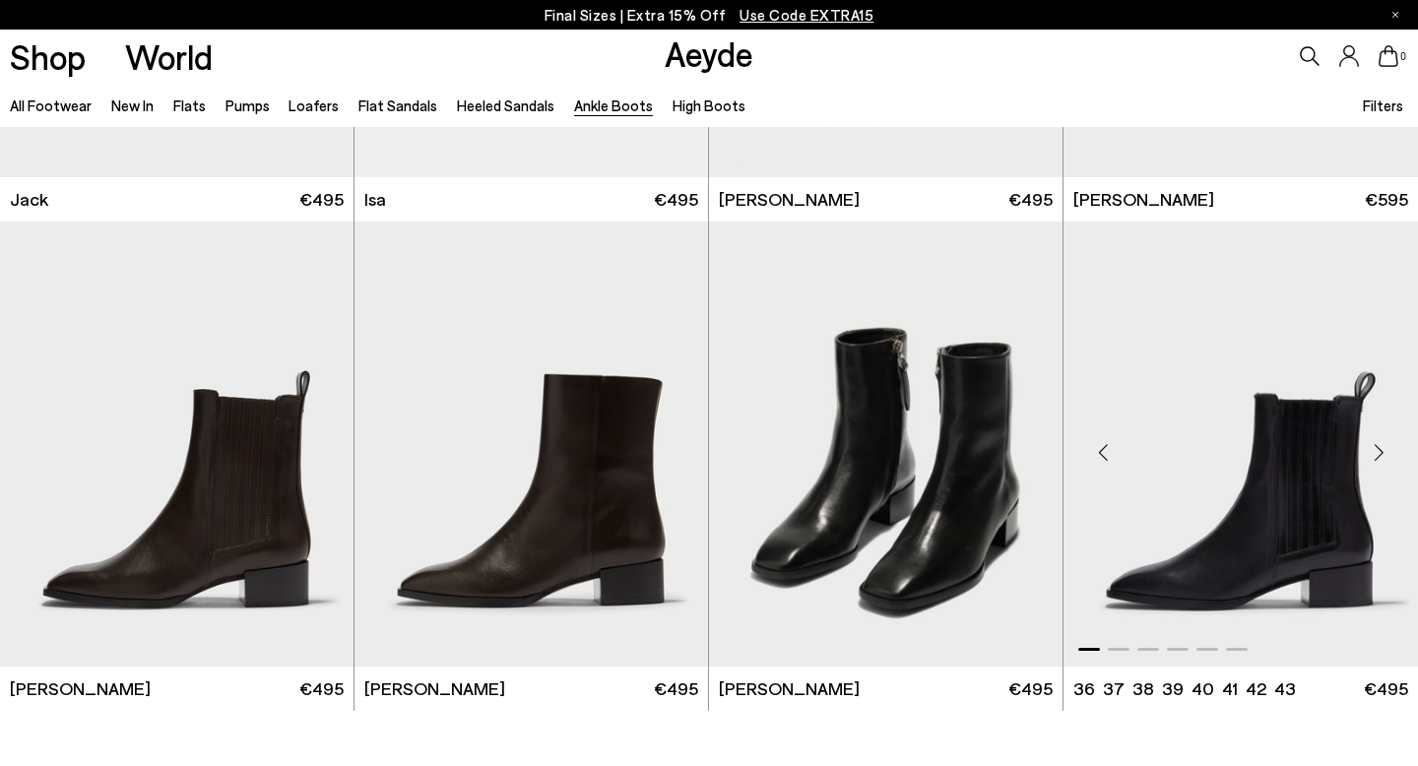
click at [1375, 450] on div "Next slide" at bounding box center [1379, 452] width 59 height 59
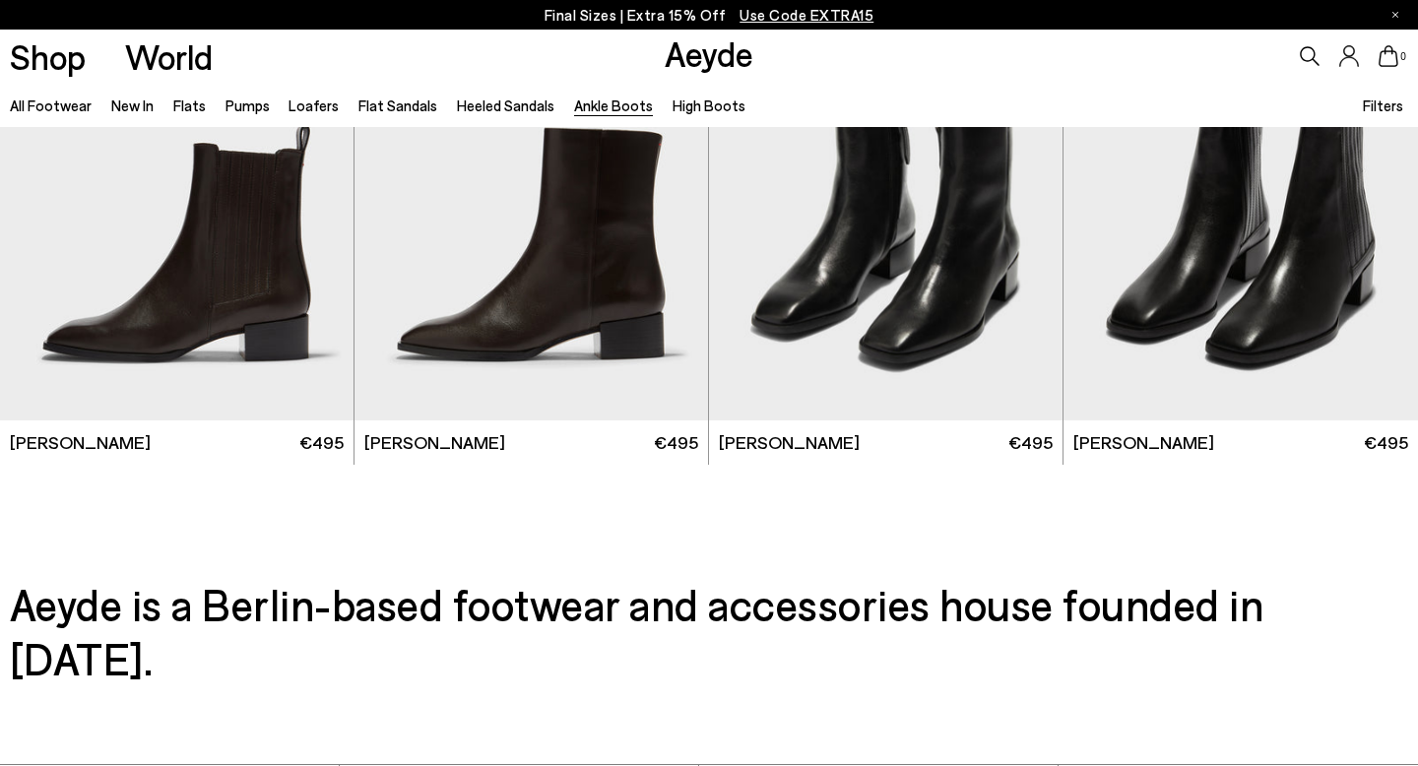
scroll to position [3921, 0]
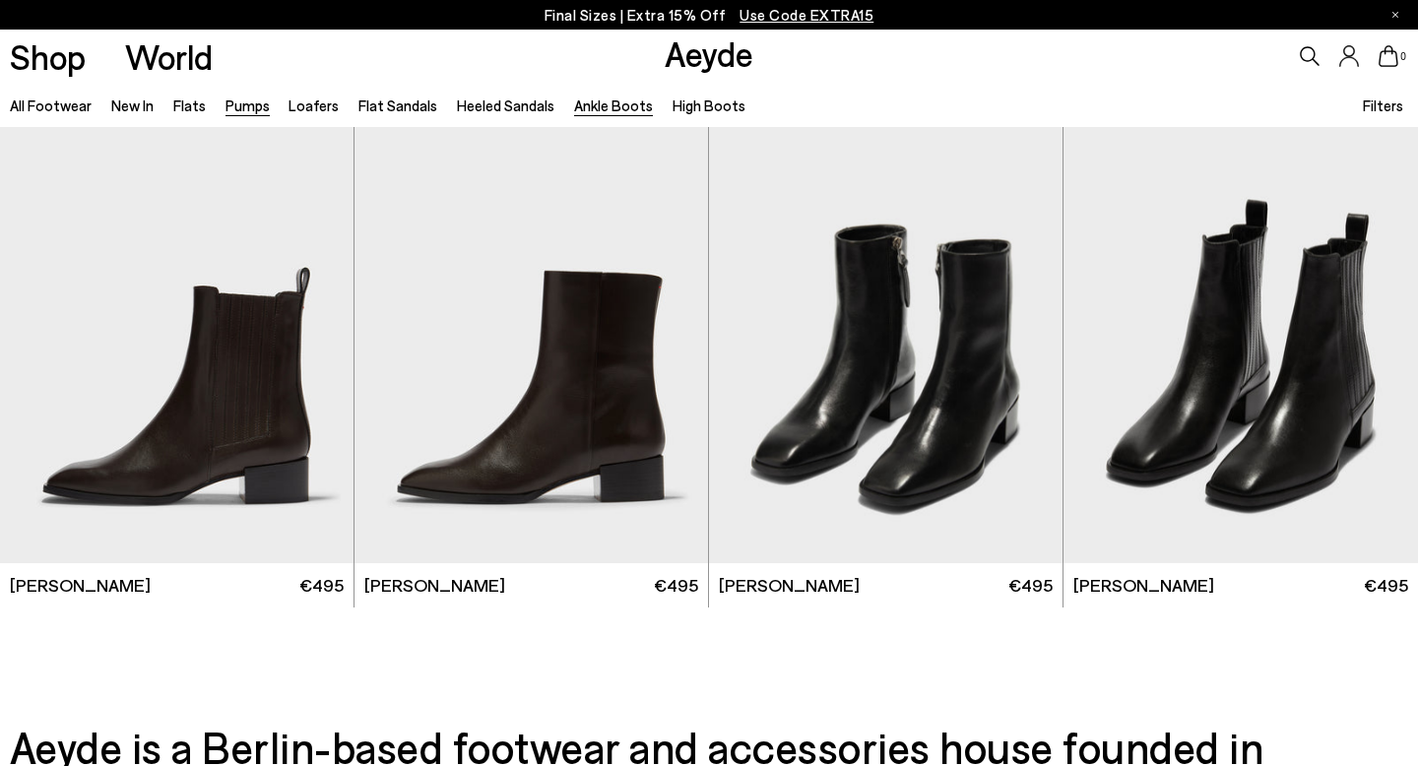
click at [236, 110] on link "Pumps" at bounding box center [248, 106] width 44 height 18
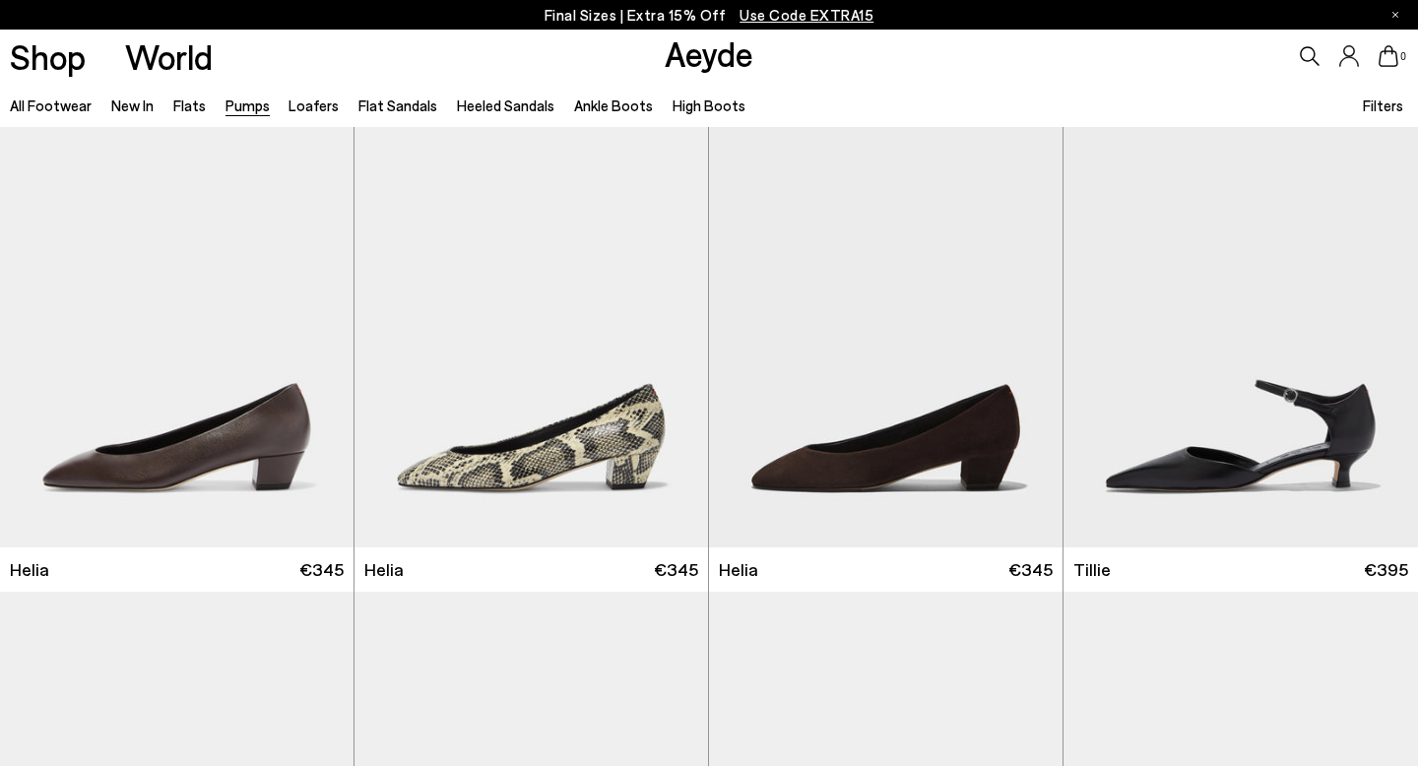
scroll to position [3287, 0]
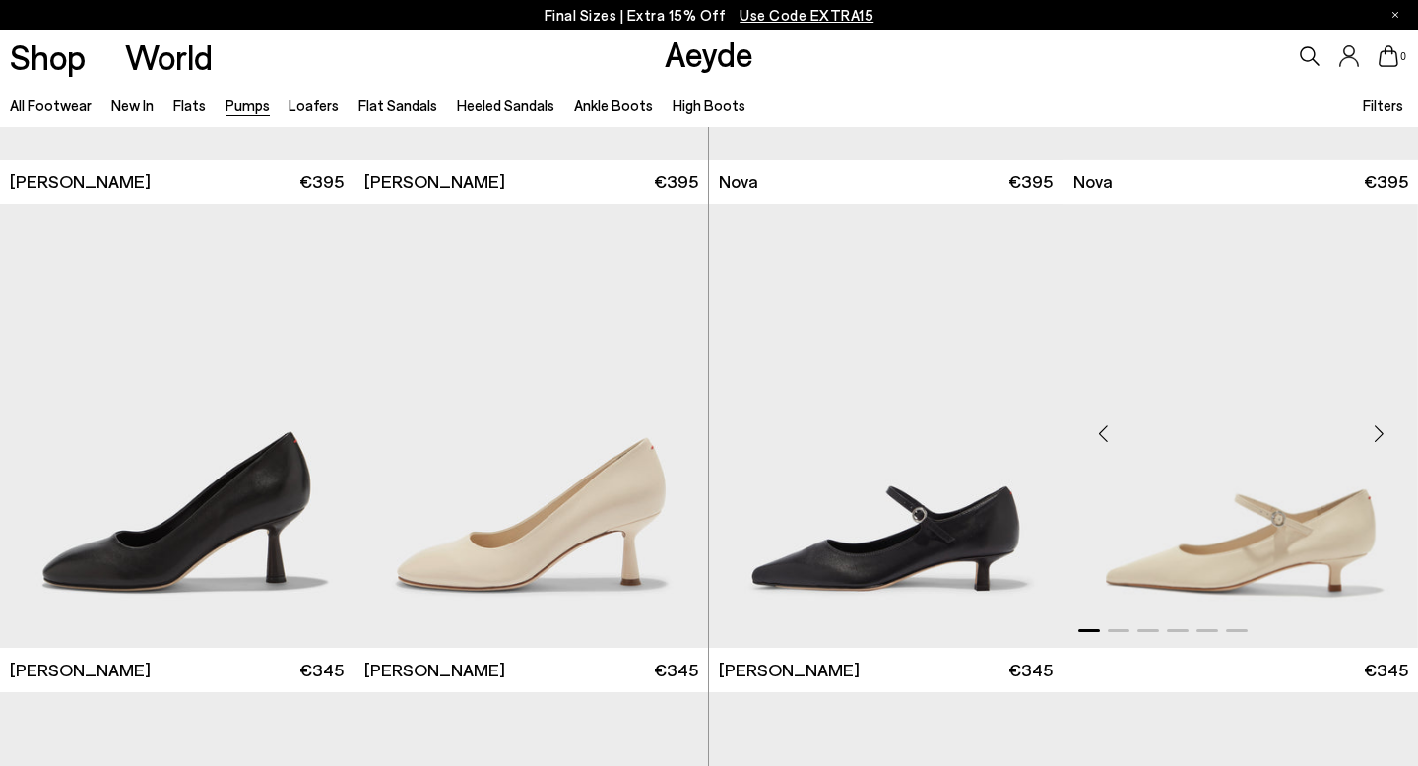
scroll to position [6750, 0]
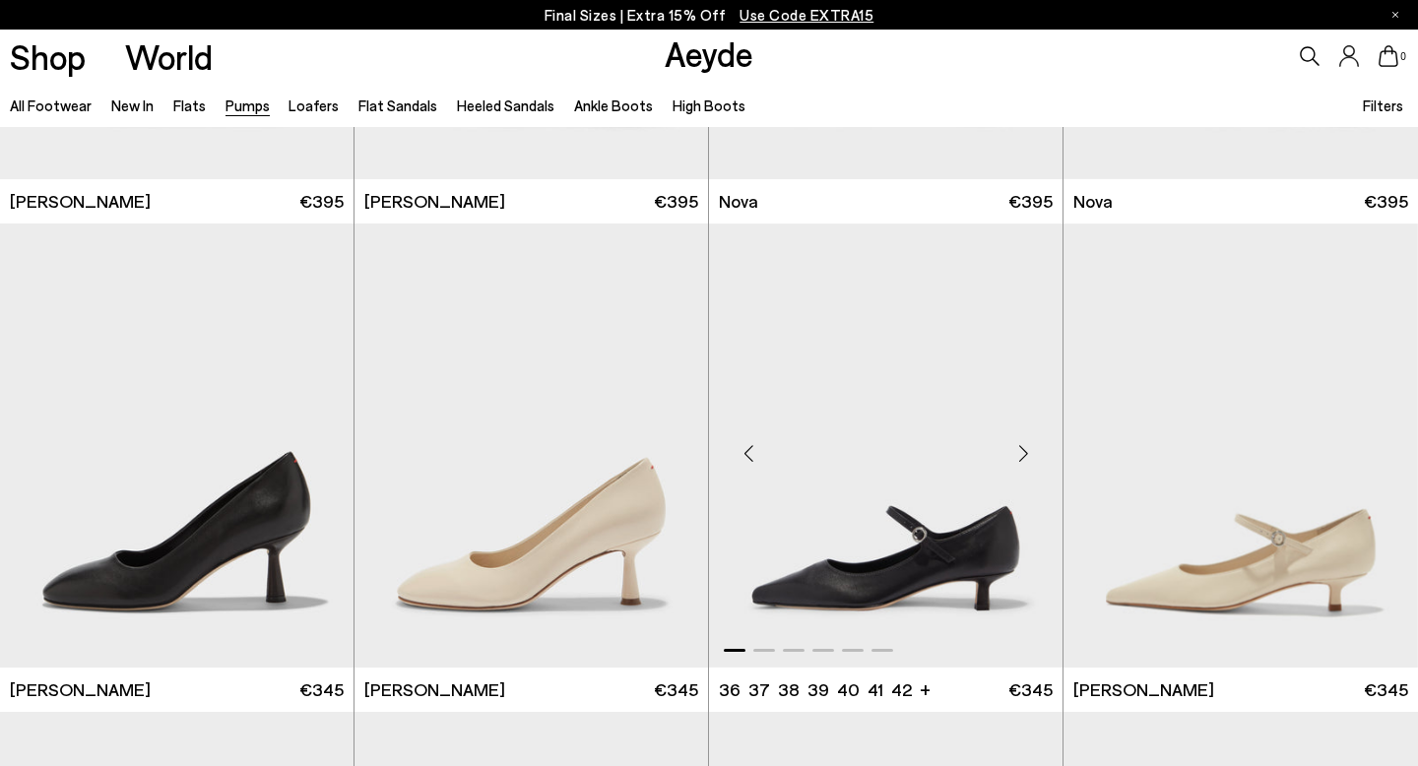
click at [1024, 453] on div "Next slide" at bounding box center [1023, 453] width 59 height 59
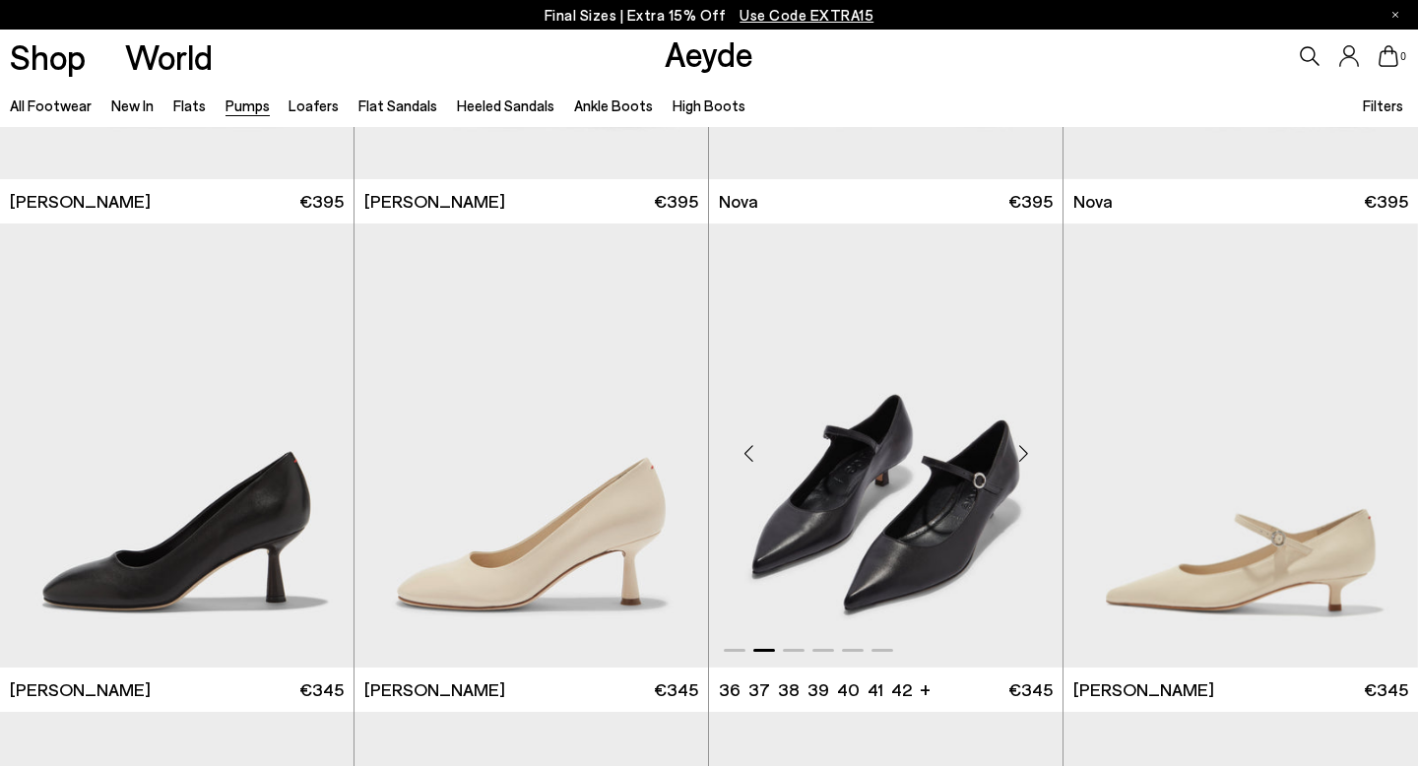
click at [1024, 453] on div "Next slide" at bounding box center [1023, 453] width 59 height 59
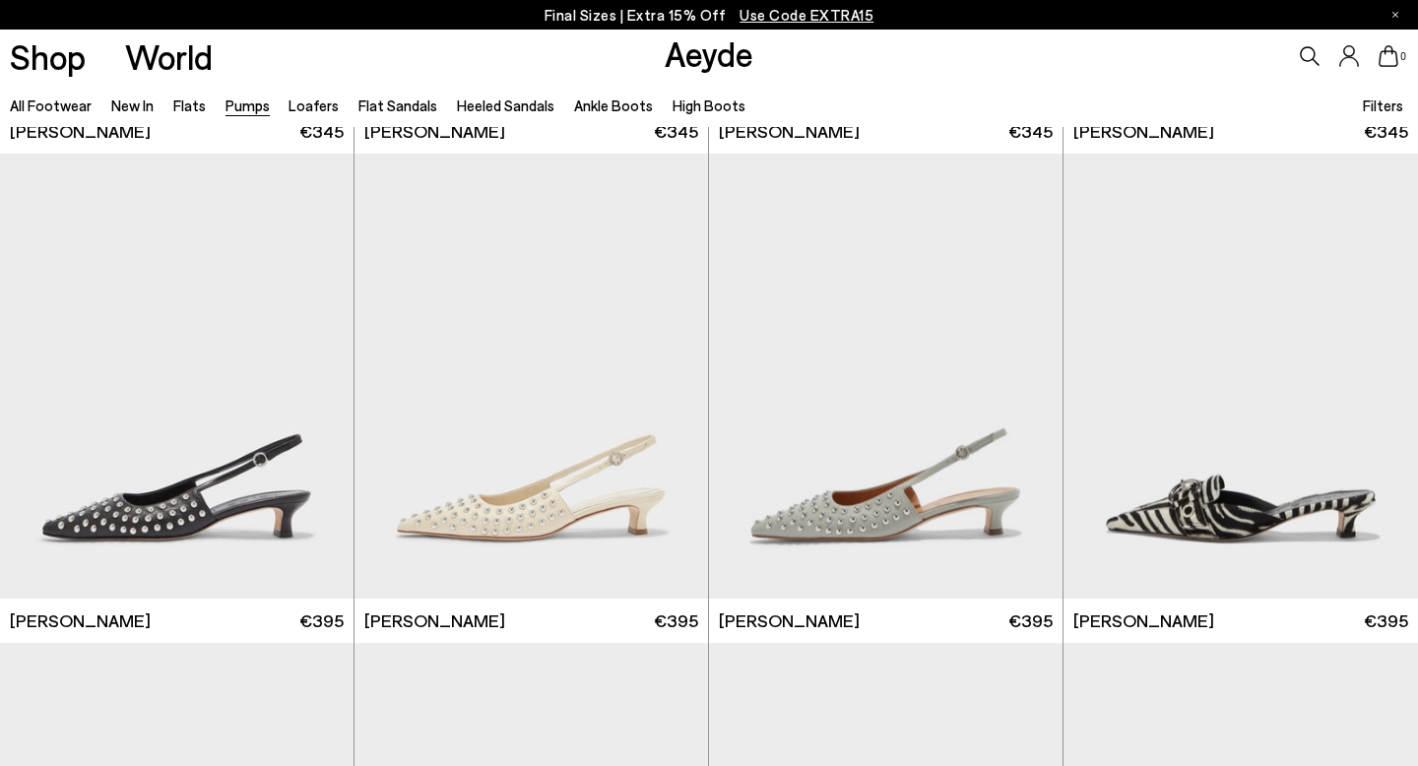
scroll to position [7285, 0]
